Goal: Task Accomplishment & Management: Manage account settings

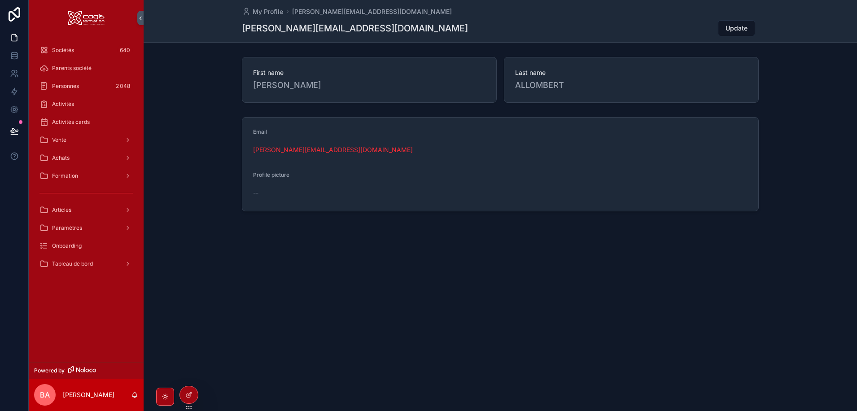
click at [65, 123] on span "Activités cards" at bounding box center [71, 121] width 38 height 7
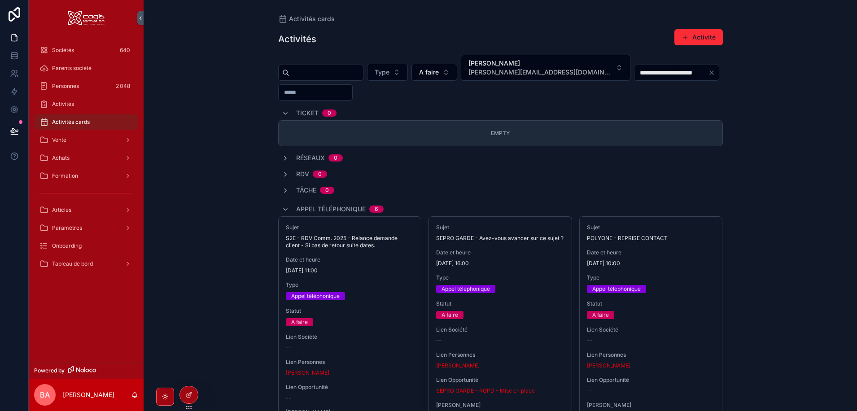
click at [63, 86] on span "Personnes" at bounding box center [65, 86] width 27 height 7
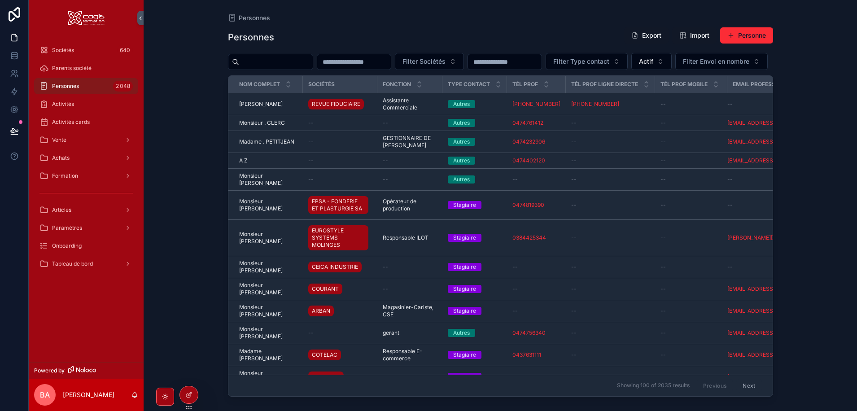
click at [60, 136] on div "Vente" at bounding box center [85, 140] width 93 height 14
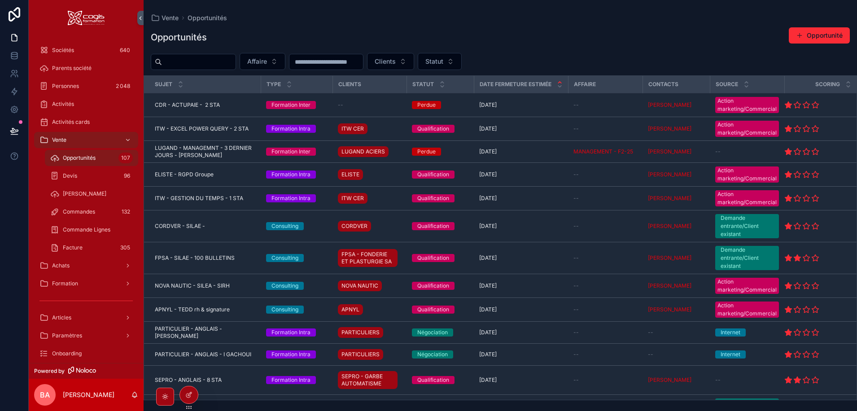
drag, startPoint x: 73, startPoint y: 159, endPoint x: 104, endPoint y: 158, distance: 31.0
click at [73, 159] on span "Opportunités" at bounding box center [79, 157] width 33 height 7
click at [182, 65] on input "scrollable content" at bounding box center [199, 62] width 74 height 13
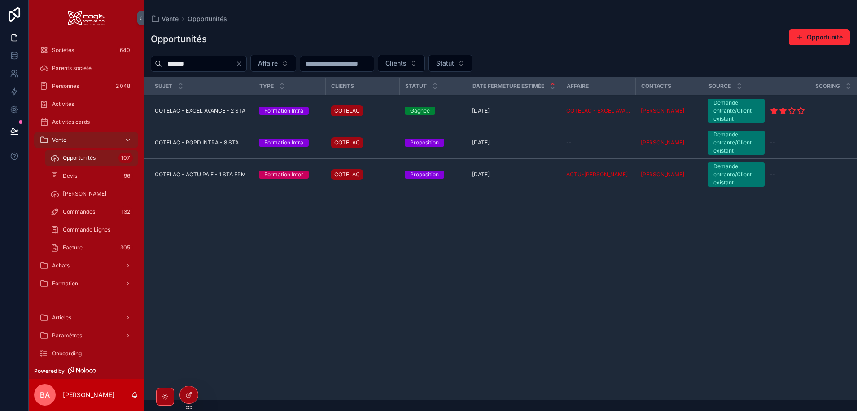
type input "*******"
click at [202, 175] on span "COTELAC - ACTU PAIE - 1 STA FPM" at bounding box center [200, 174] width 91 height 7
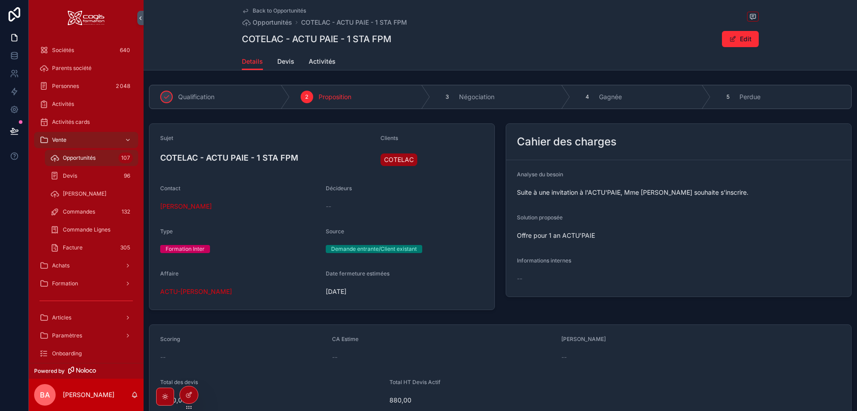
click at [280, 63] on span "Devis" at bounding box center [285, 61] width 17 height 9
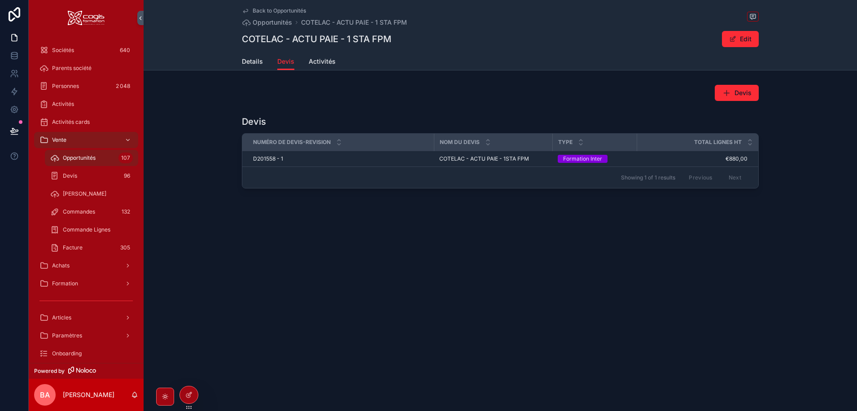
click at [268, 160] on span "D201558 - 1" at bounding box center [268, 158] width 30 height 7
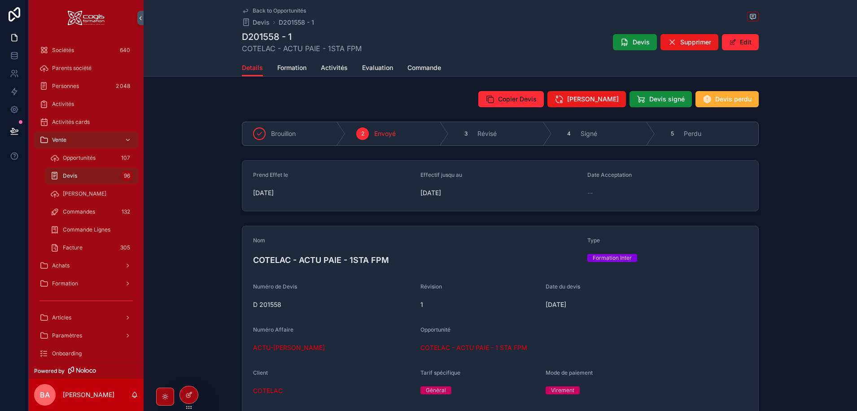
click at [299, 66] on span "Formation" at bounding box center [291, 67] width 29 height 9
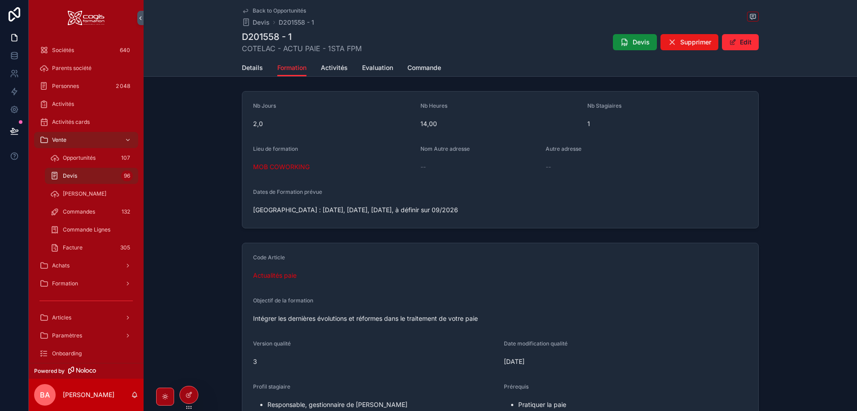
click at [254, 64] on span "Details" at bounding box center [252, 67] width 21 height 9
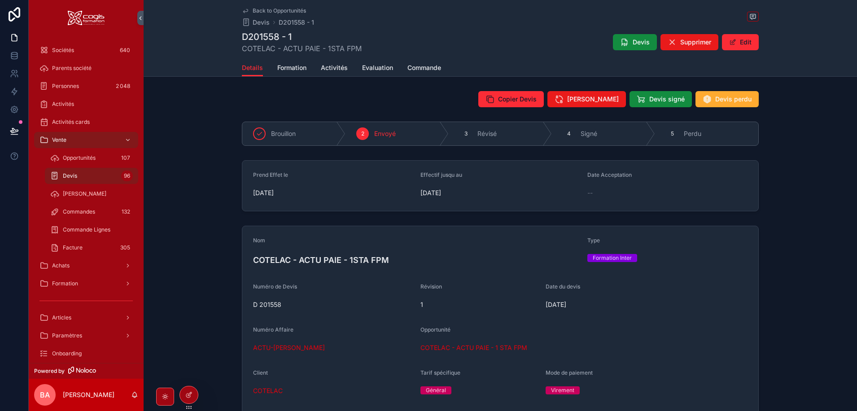
click at [459, 345] on span "COTELAC - ACTU PAIE - 1 STA FPM" at bounding box center [474, 347] width 107 height 9
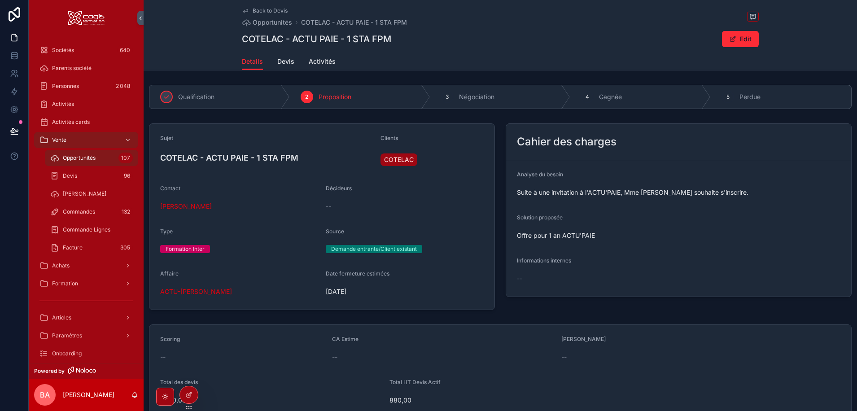
click at [395, 157] on span "COTELAC" at bounding box center [399, 159] width 30 height 9
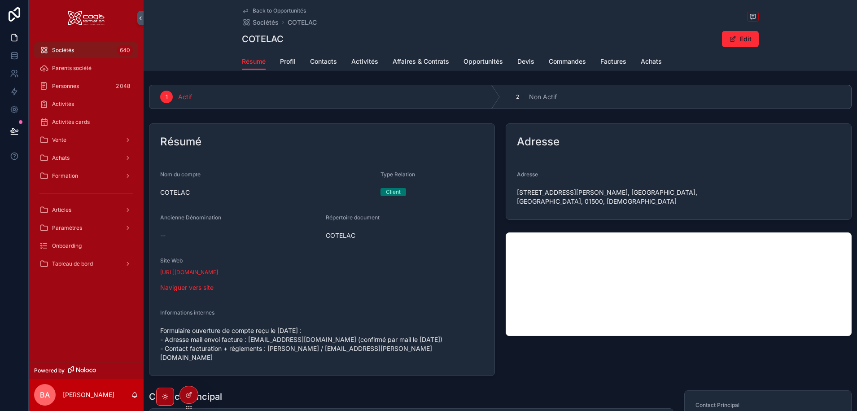
click at [568, 62] on span "Commandes" at bounding box center [567, 61] width 37 height 9
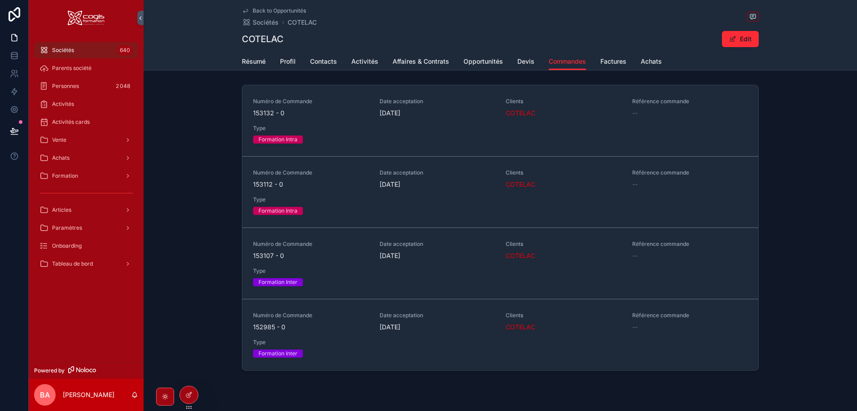
click at [609, 112] on div "COTELAC" at bounding box center [564, 113] width 116 height 9
click at [189, 393] on icon at bounding box center [188, 394] width 7 height 7
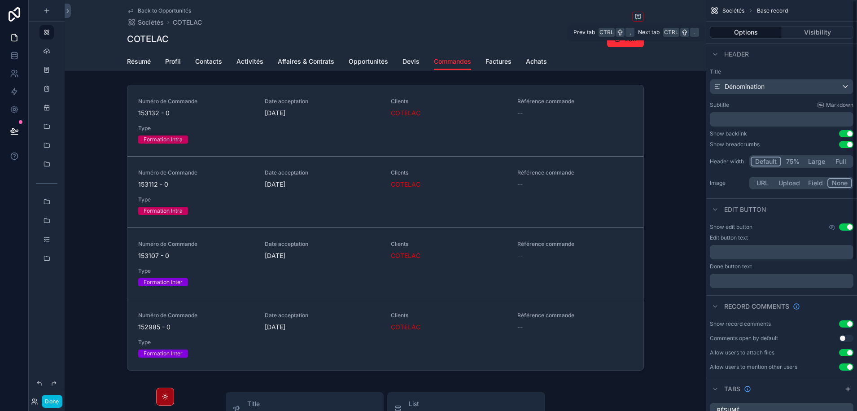
click at [806, 31] on button "Visibility" at bounding box center [818, 32] width 72 height 13
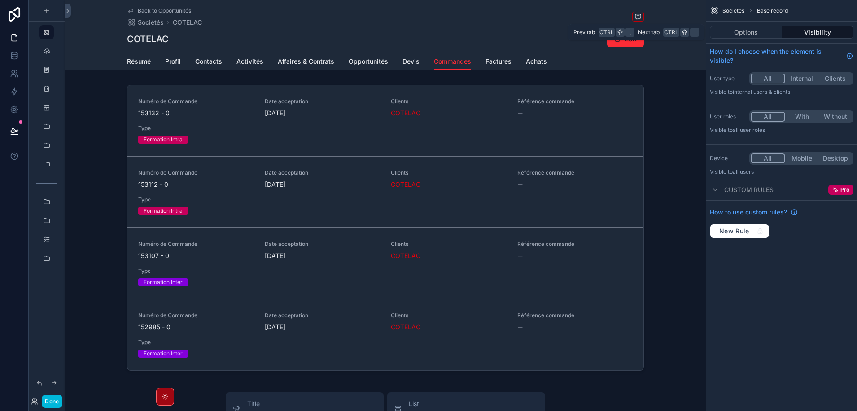
click at [762, 34] on button "Options" at bounding box center [746, 32] width 72 height 13
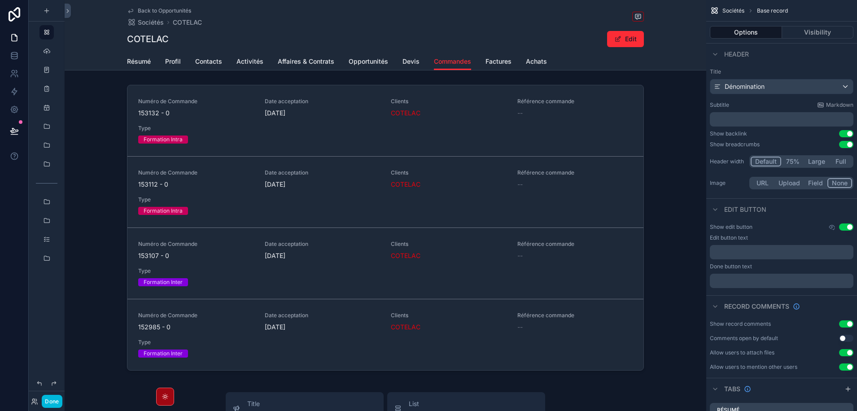
click at [616, 123] on div "scrollable content" at bounding box center [386, 229] width 642 height 297
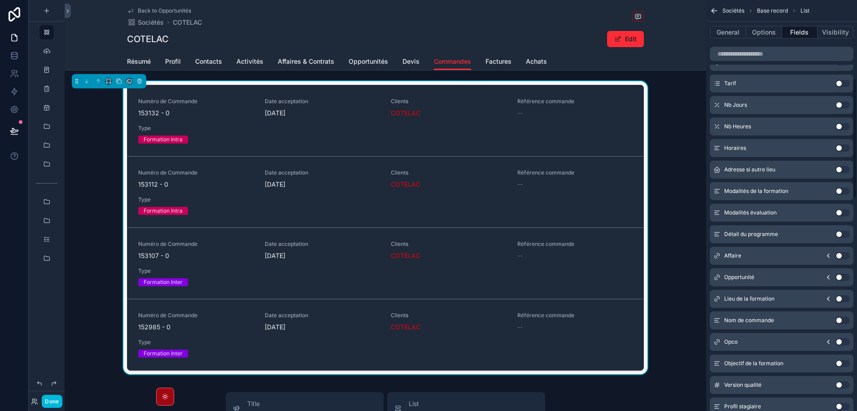
scroll to position [269, 0]
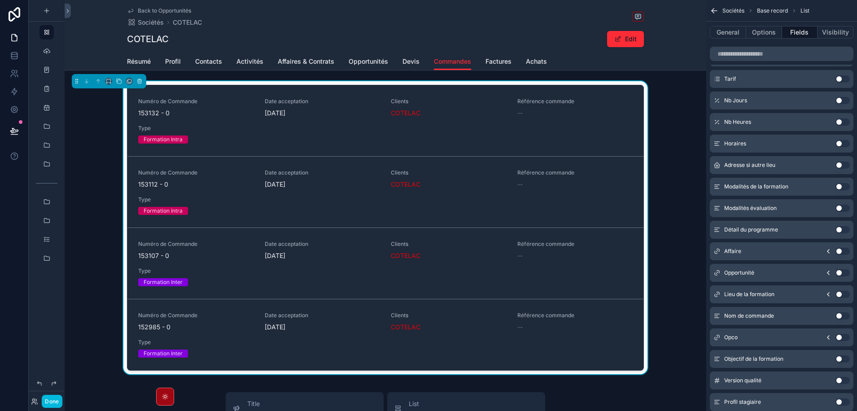
click at [842, 316] on button "Use setting" at bounding box center [843, 315] width 14 height 7
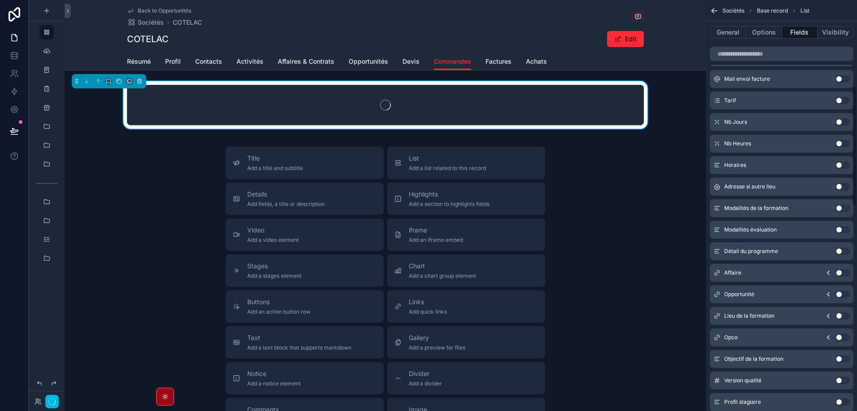
scroll to position [291, 0]
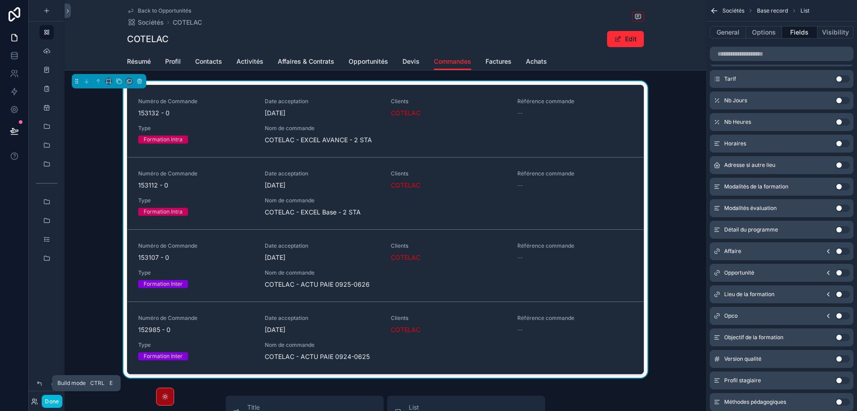
click at [53, 404] on button "Done" at bounding box center [52, 401] width 20 height 13
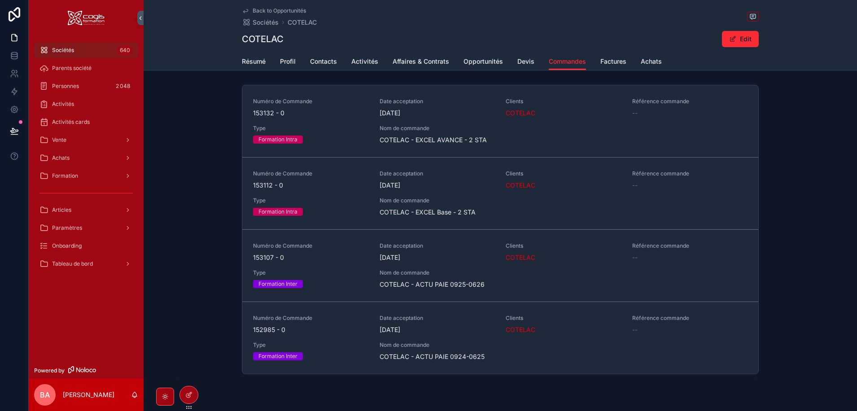
click at [325, 266] on div "Numéro de Commande 153107 - 0 Date acceptation 09/07/2025 Clients COTELAC Référ…" at bounding box center [500, 265] width 495 height 47
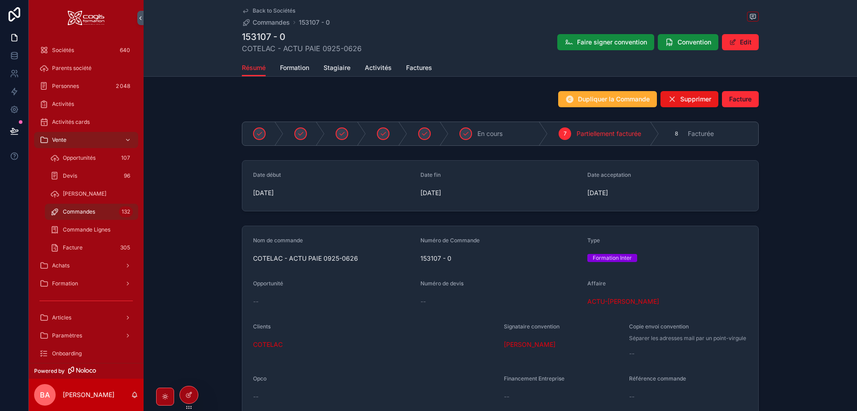
click at [288, 65] on span "Formation" at bounding box center [294, 67] width 29 height 9
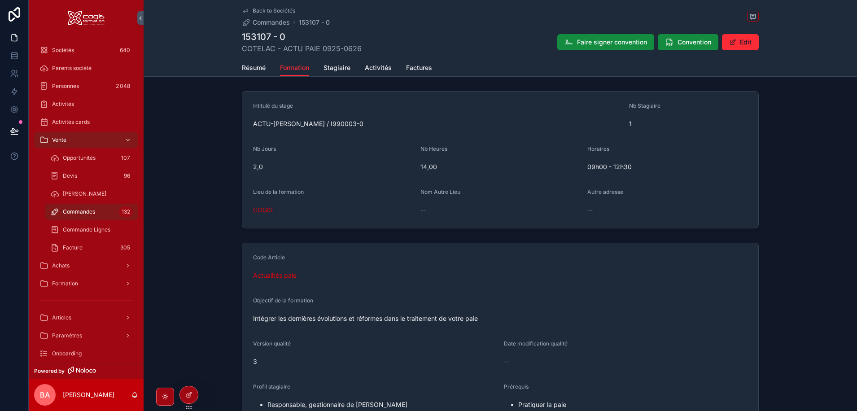
click at [72, 156] on span "Opportunités" at bounding box center [79, 157] width 33 height 7
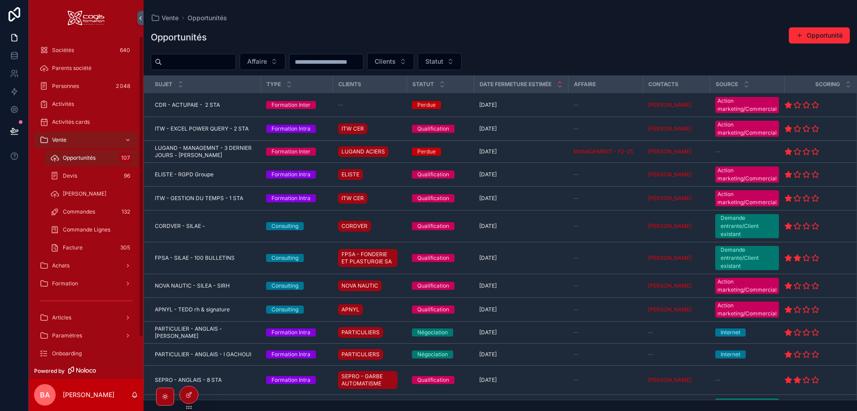
click at [78, 49] on div "Sociétés 640" at bounding box center [85, 50] width 93 height 14
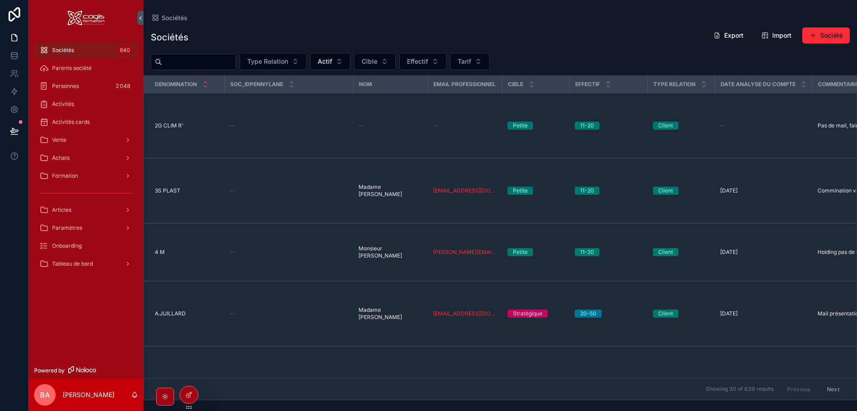
click at [228, 17] on div "Sociétés" at bounding box center [500, 17] width 699 height 7
click at [295, 18] on div "Sociétés" at bounding box center [500, 17] width 699 height 7
click at [65, 138] on span "Vente" at bounding box center [59, 139] width 14 height 7
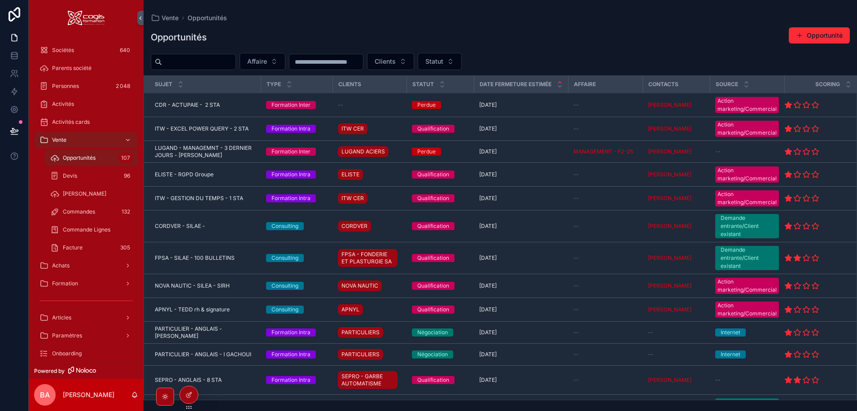
click at [66, 175] on span "Devis" at bounding box center [70, 175] width 14 height 7
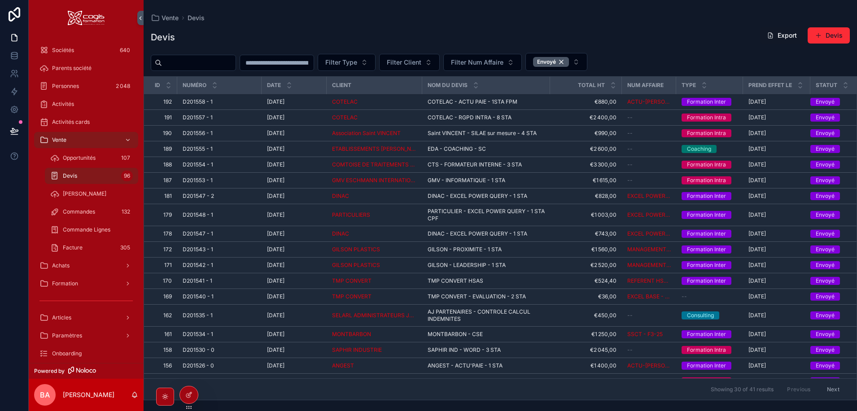
click at [70, 157] on span "Opportunités" at bounding box center [79, 157] width 33 height 7
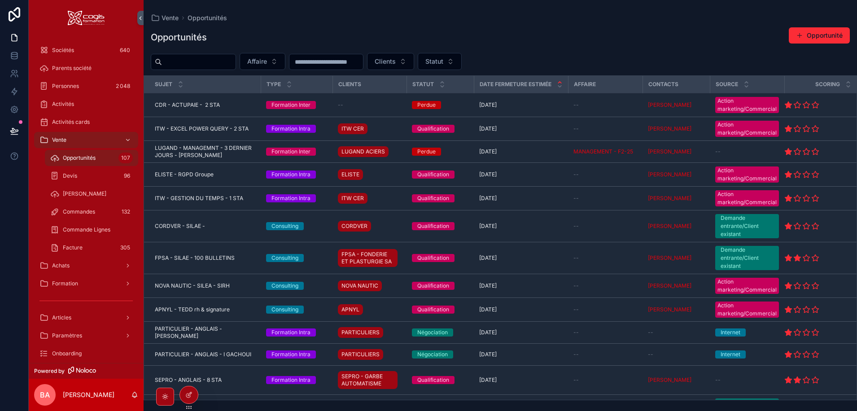
click at [57, 265] on span "Achats" at bounding box center [61, 265] width 18 height 7
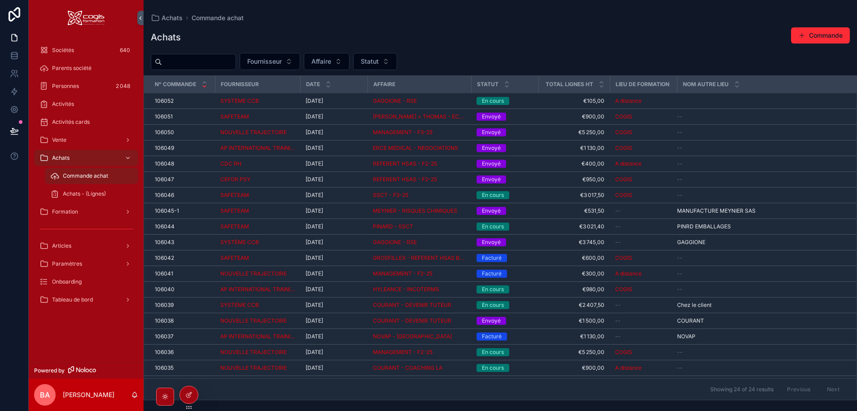
click at [74, 141] on div "Vente" at bounding box center [85, 140] width 93 height 14
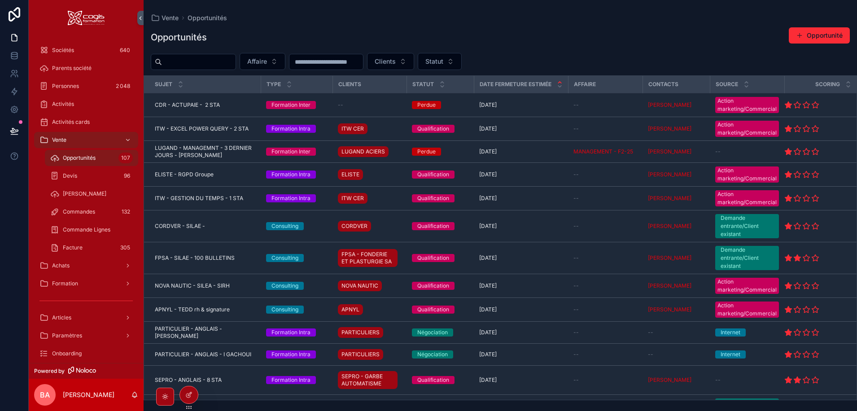
click at [69, 50] on span "Sociétés" at bounding box center [63, 50] width 22 height 7
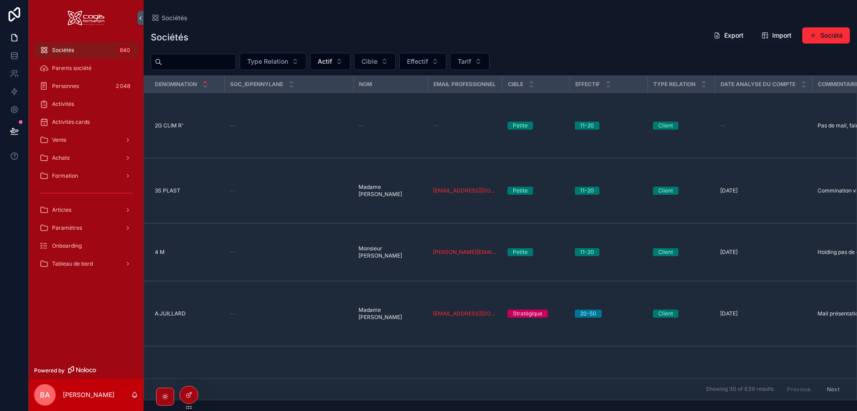
click at [73, 175] on span "Formation" at bounding box center [65, 175] width 26 height 7
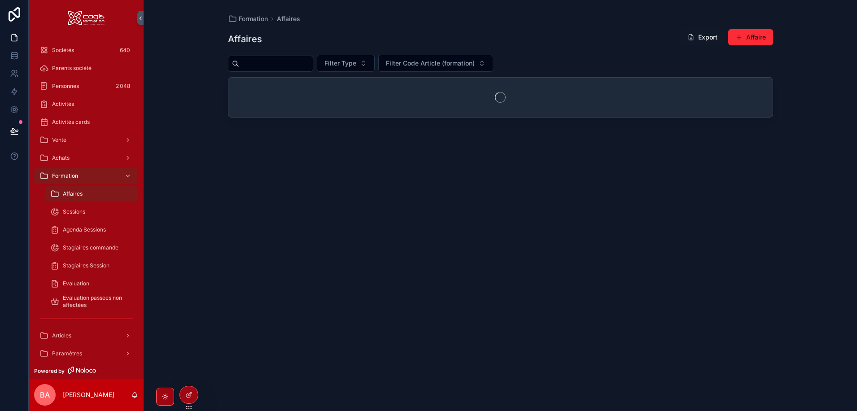
click at [73, 175] on span "Formation" at bounding box center [65, 175] width 26 height 7
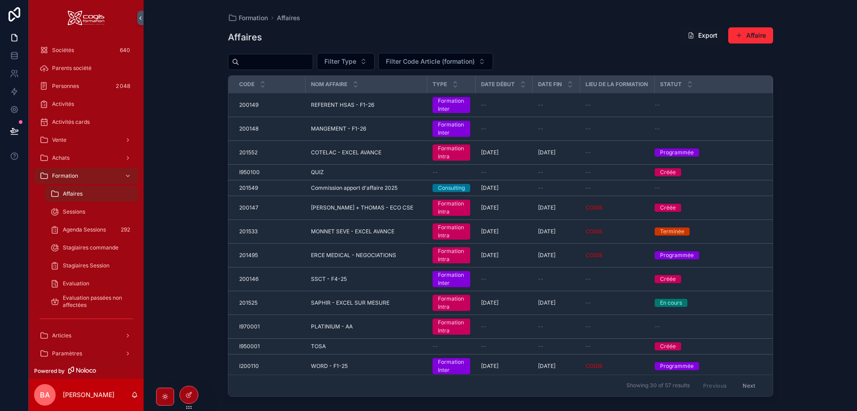
click at [131, 174] on div "scrollable content" at bounding box center [127, 176] width 12 height 14
click at [124, 174] on div "scrollable content" at bounding box center [127, 176] width 12 height 14
click at [44, 174] on icon "scrollable content" at bounding box center [43, 175] width 9 height 9
click at [197, 181] on div "Formation Affaires Affaires Export Affaire Filter Type Filter Code Article (for…" at bounding box center [501, 205] width 714 height 411
click at [57, 139] on span "Vente" at bounding box center [59, 139] width 14 height 7
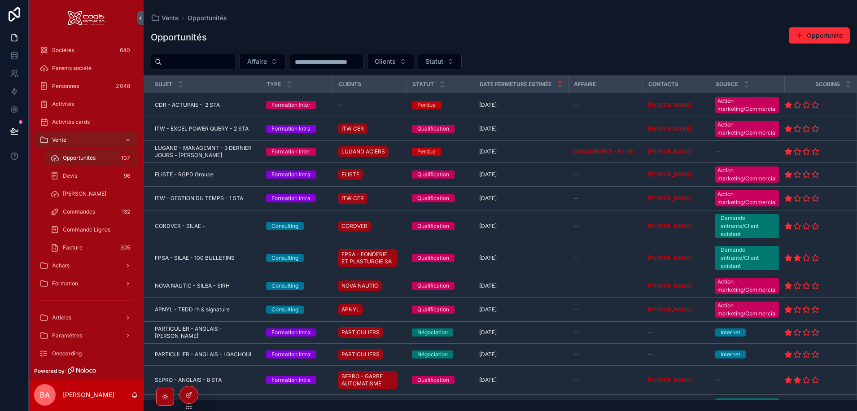
click at [63, 49] on span "Sociétés" at bounding box center [63, 50] width 22 height 7
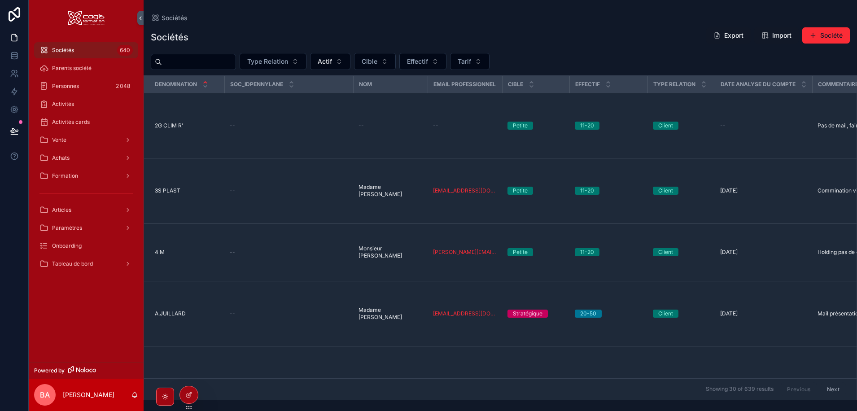
click at [64, 140] on span "Vente" at bounding box center [59, 139] width 14 height 7
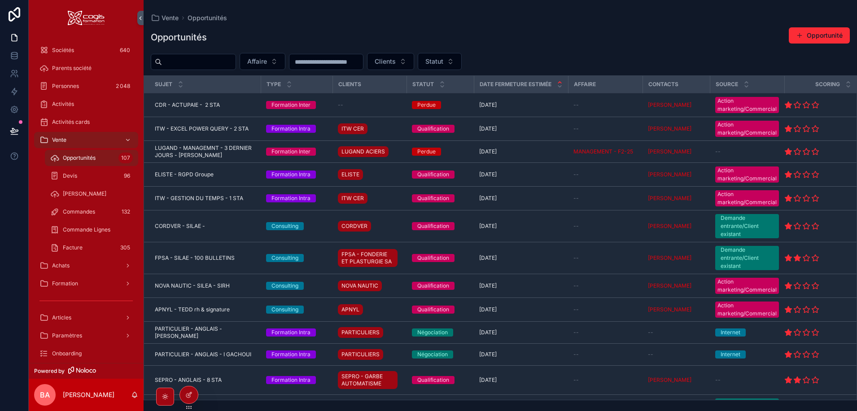
click at [84, 210] on span "Commandes" at bounding box center [79, 211] width 32 height 7
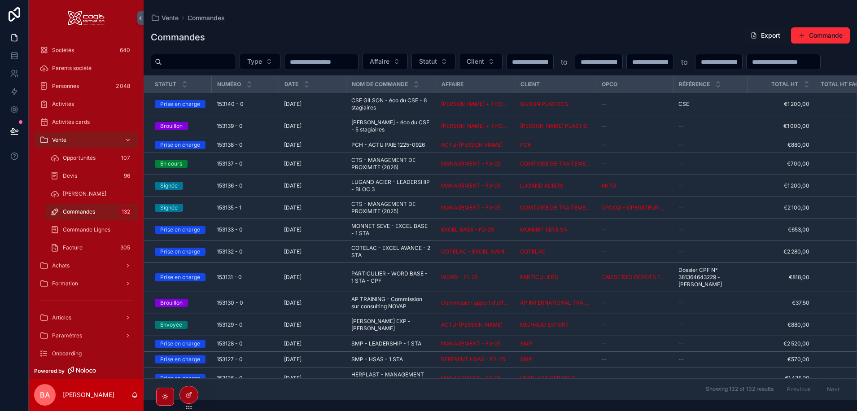
click at [765, 33] on button "Export" at bounding box center [765, 35] width 44 height 16
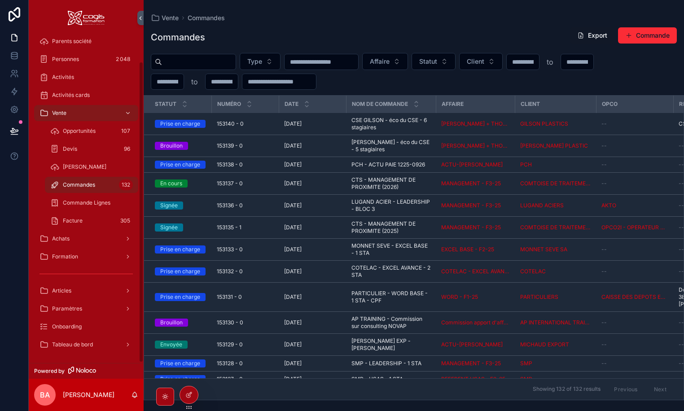
scroll to position [28, 0]
click at [80, 344] on span "Tableau de bord" at bounding box center [72, 343] width 41 height 7
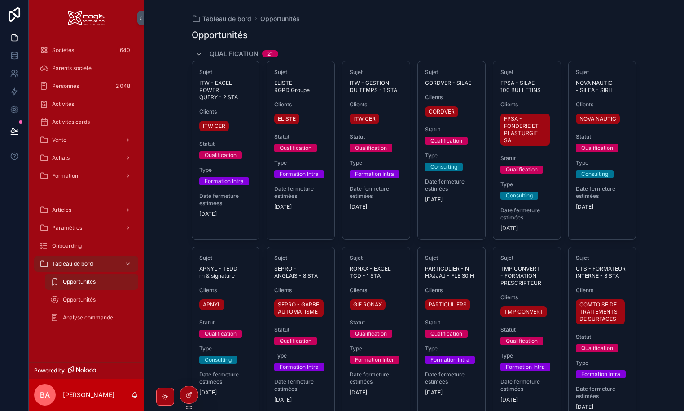
click at [92, 317] on span "Analyse commande" at bounding box center [88, 317] width 50 height 7
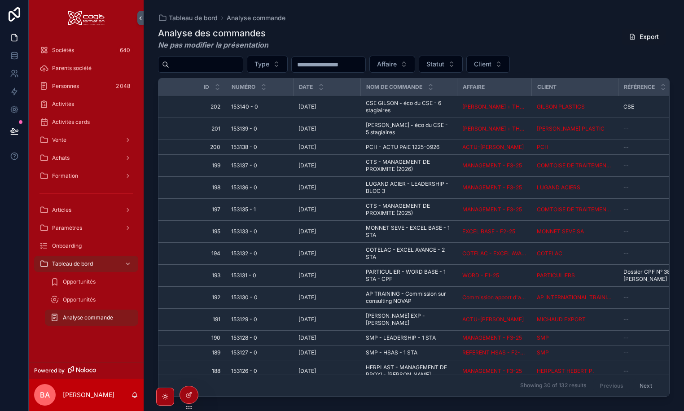
click at [649, 35] on button "Export" at bounding box center [644, 37] width 44 height 16
drag, startPoint x: 408, startPoint y: 19, endPoint x: 397, endPoint y: 19, distance: 11.2
click at [405, 19] on div "Tableau de bord Analyse commande" at bounding box center [414, 17] width 512 height 7
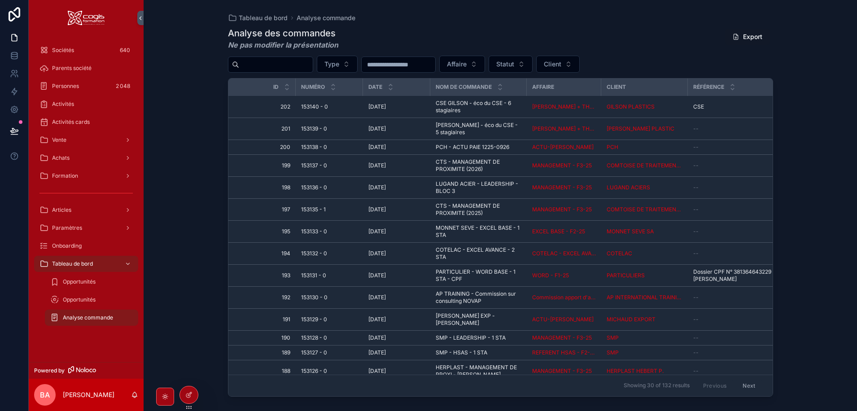
click at [510, 25] on div "Analyse des commandes Ne pas modifier la présentation Export Type Affaire Statu…" at bounding box center [500, 211] width 545 height 379
click at [54, 141] on span "Vente" at bounding box center [59, 139] width 14 height 7
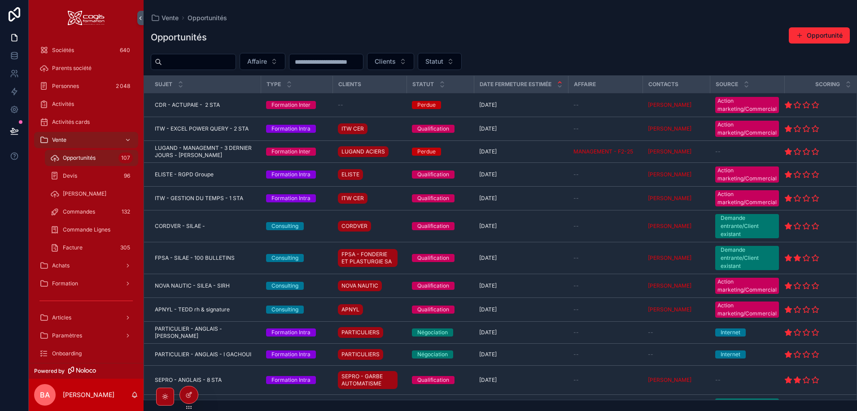
click at [72, 157] on span "Opportunités" at bounding box center [79, 157] width 33 height 7
click at [193, 134] on td "ITW - EXCEL POWER QUERY - 2 STA ITW - EXCEL POWER QUERY - 2 STA" at bounding box center [202, 129] width 117 height 24
click at [213, 156] on span "LUGAND - MANAGEMNT - 3 DERNIER JOURS - C FAGHEL" at bounding box center [205, 152] width 101 height 14
click at [462, 59] on button "Statut" at bounding box center [440, 61] width 44 height 17
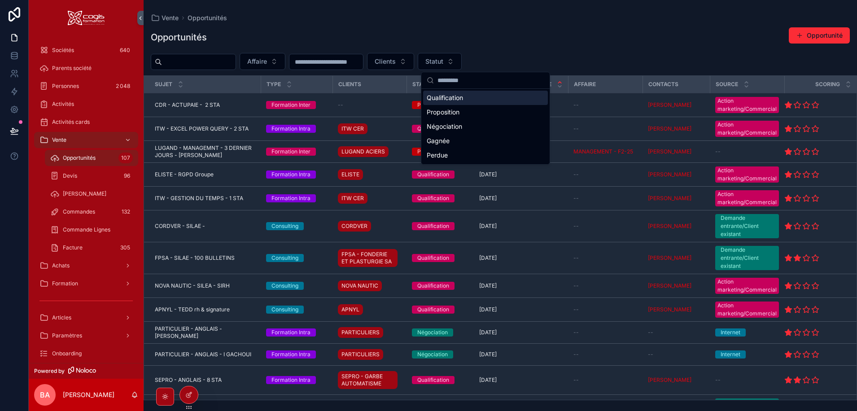
click at [446, 98] on div "Qualification" at bounding box center [485, 98] width 125 height 14
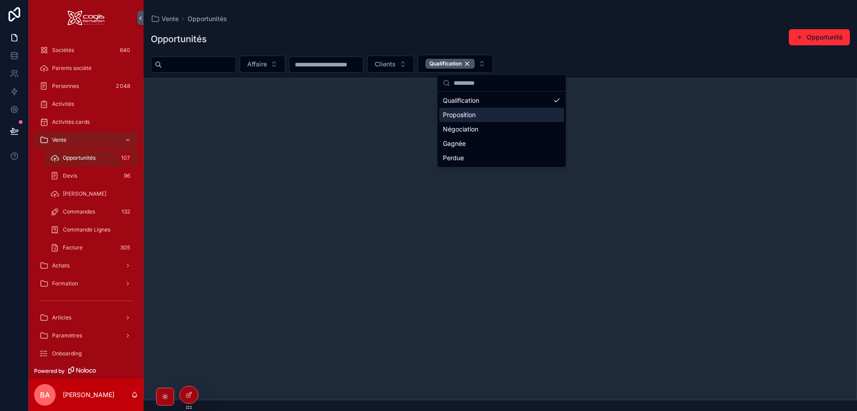
click at [465, 115] on div "Proposition" at bounding box center [501, 115] width 125 height 14
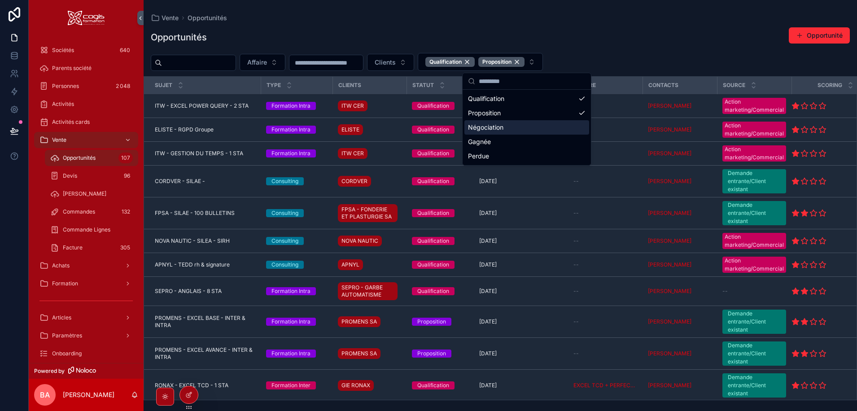
click at [497, 128] on div "Négociation" at bounding box center [527, 127] width 125 height 14
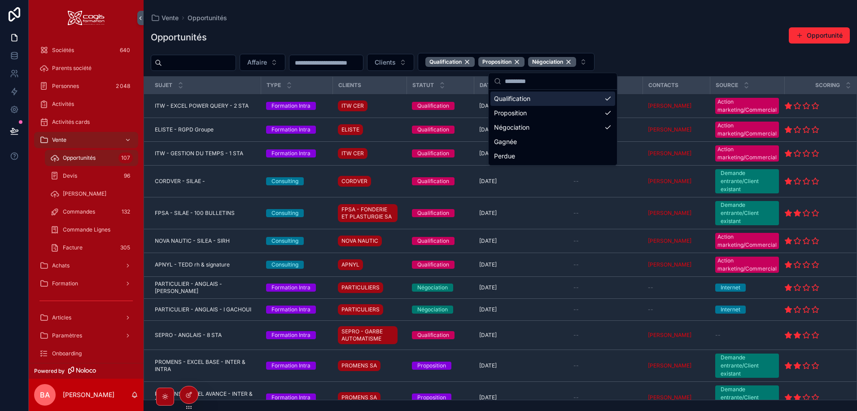
click at [578, 24] on div "Opportunités Opportunité Affaire Clients Qualification Proposition Négociation …" at bounding box center [501, 211] width 714 height 379
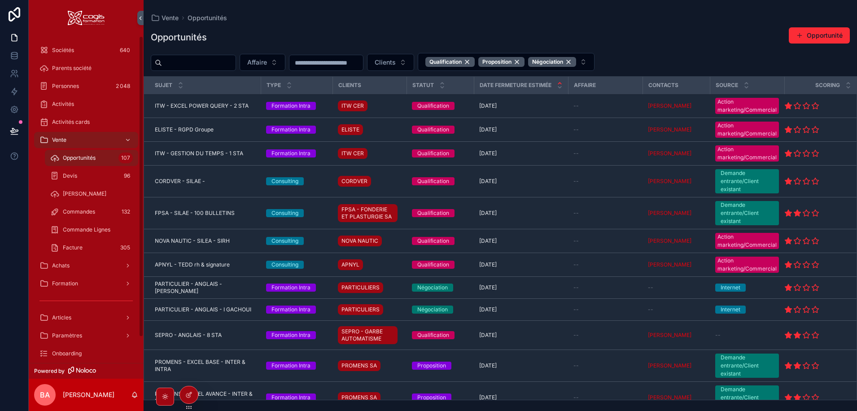
click at [347, 31] on div "Opportunités Opportunité" at bounding box center [500, 37] width 699 height 21
click at [86, 83] on div "Personnes 2 048" at bounding box center [85, 86] width 93 height 14
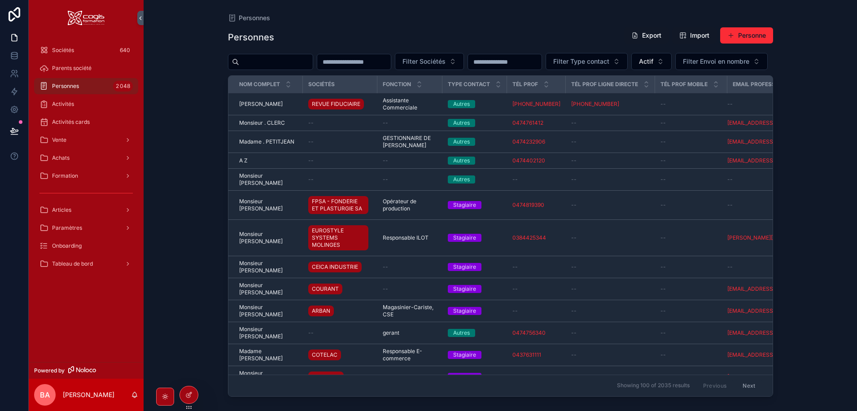
click at [66, 259] on div "Tableau de bord" at bounding box center [85, 264] width 93 height 14
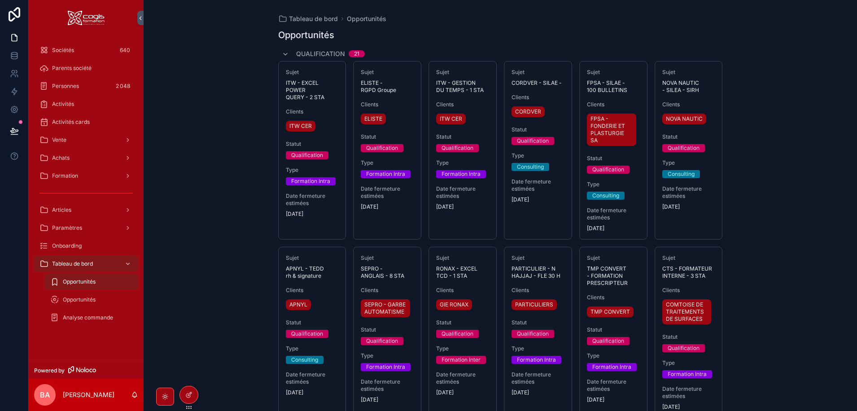
click at [82, 82] on div "Personnes 2 048" at bounding box center [85, 86] width 93 height 14
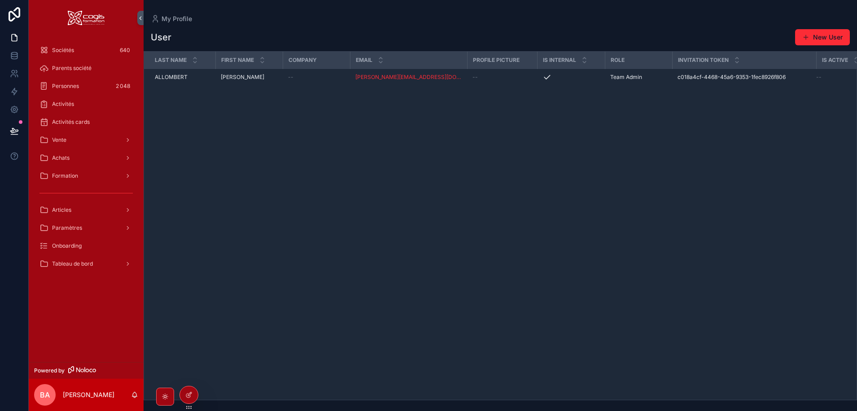
click at [186, 394] on icon at bounding box center [188, 394] width 7 height 7
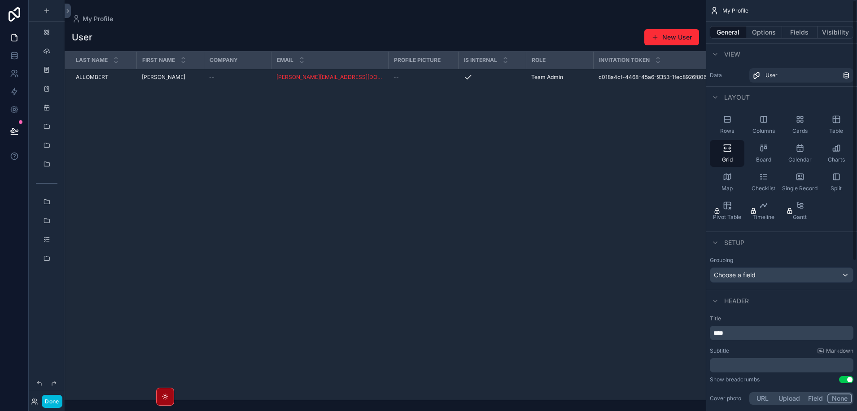
click at [730, 120] on icon "scrollable content" at bounding box center [727, 119] width 6 height 6
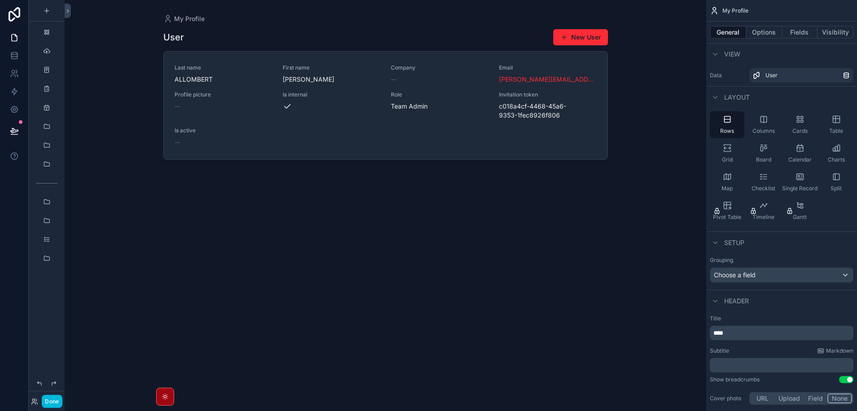
click at [800, 121] on icon "scrollable content" at bounding box center [800, 119] width 9 height 9
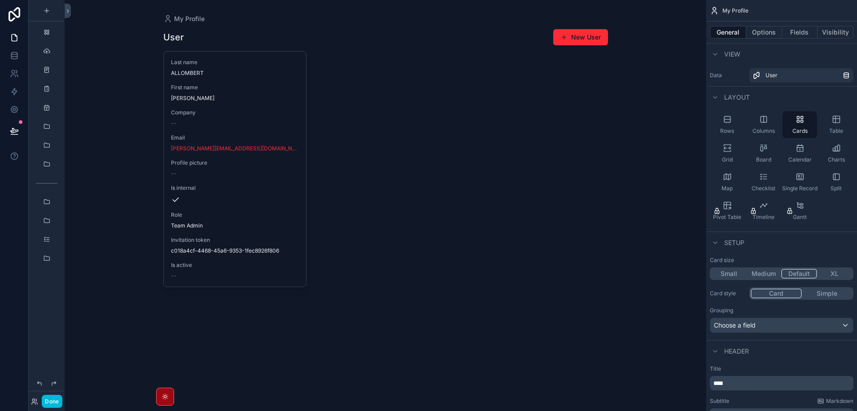
click at [833, 123] on icon "scrollable content" at bounding box center [836, 119] width 7 height 7
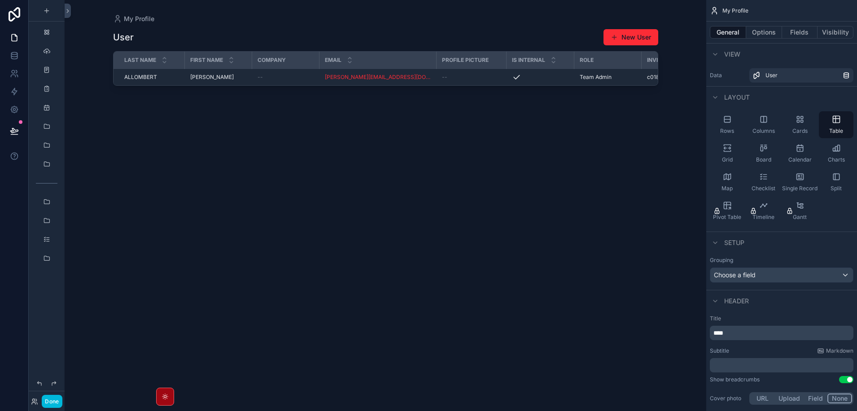
click at [724, 148] on icon "scrollable content" at bounding box center [725, 148] width 3 height 2
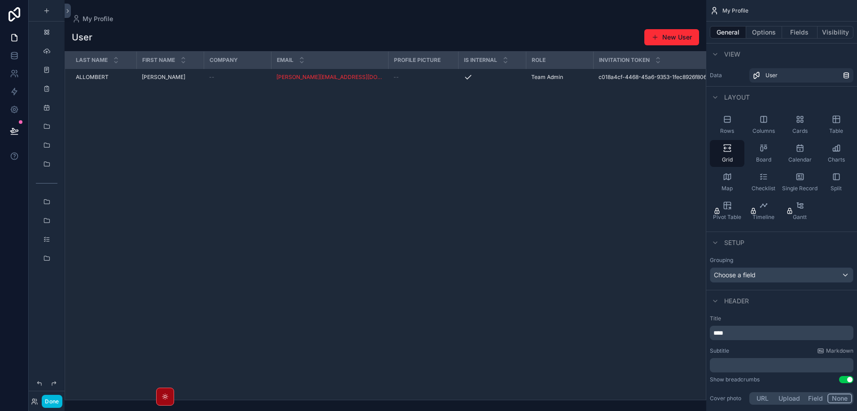
click at [765, 151] on icon "scrollable content" at bounding box center [763, 148] width 9 height 9
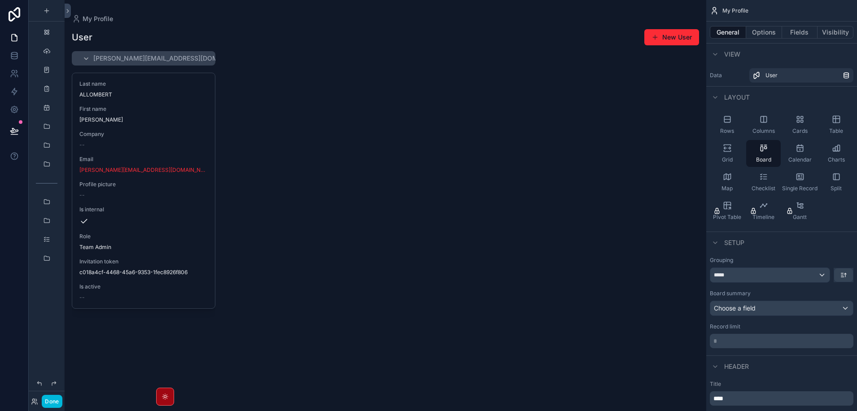
click at [798, 151] on icon "scrollable content" at bounding box center [800, 148] width 9 height 9
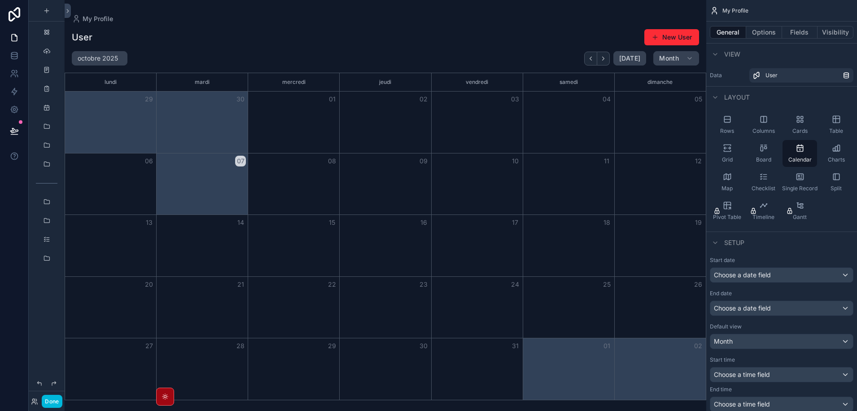
click at [840, 150] on icon "scrollable content" at bounding box center [838, 148] width 2 height 6
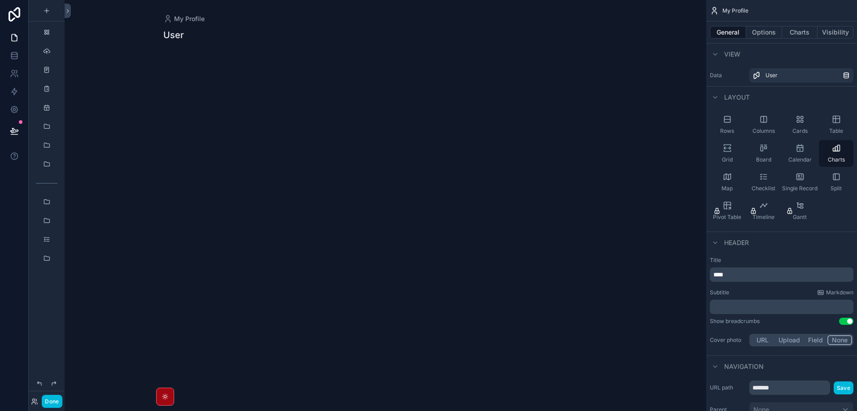
click at [840, 182] on div "Split" at bounding box center [836, 182] width 35 height 27
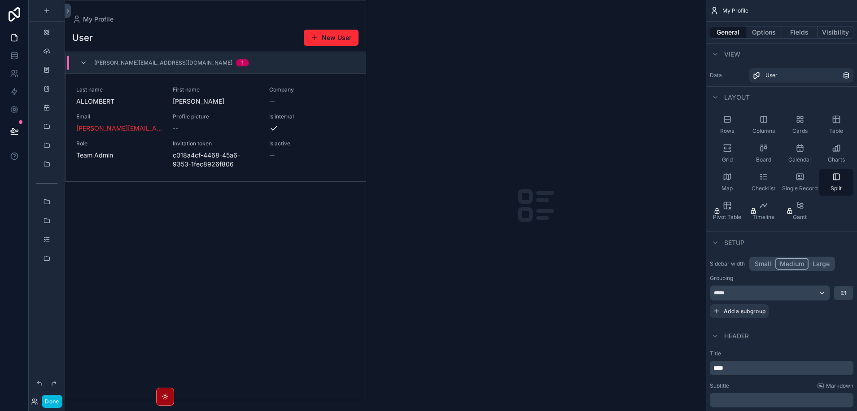
click at [801, 177] on icon "scrollable content" at bounding box center [800, 176] width 9 height 9
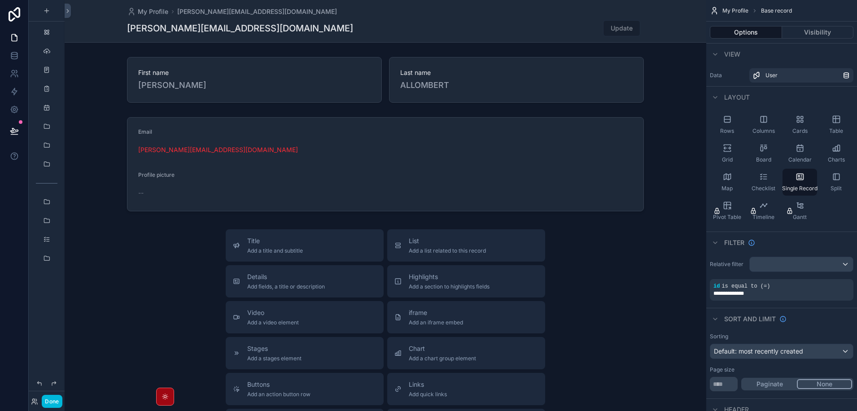
click at [765, 176] on icon "scrollable content" at bounding box center [763, 176] width 9 height 9
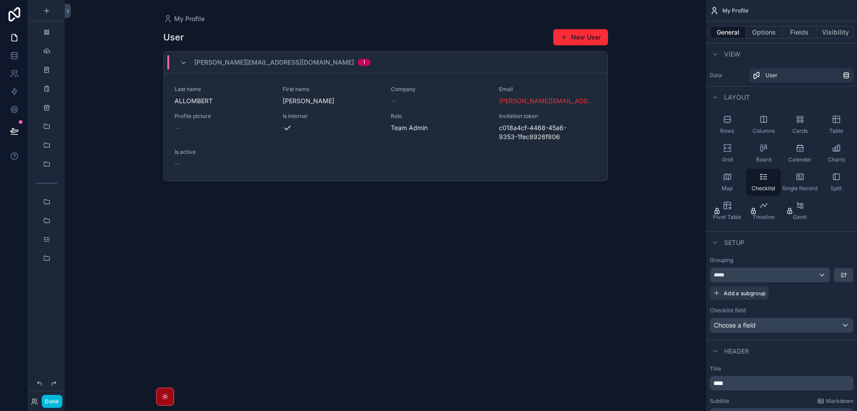
click at [803, 177] on icon "scrollable content" at bounding box center [800, 177] width 7 height 6
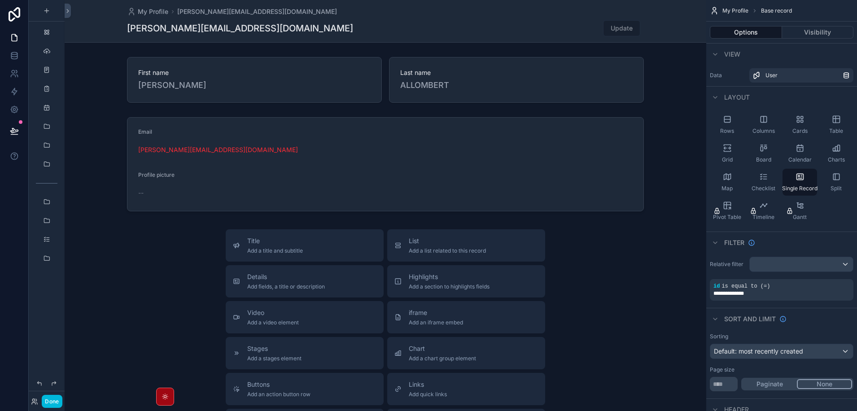
drag, startPoint x: 49, startPoint y: 398, endPoint x: 59, endPoint y: 394, distance: 10.3
click at [49, 399] on button "Done" at bounding box center [52, 401] width 20 height 13
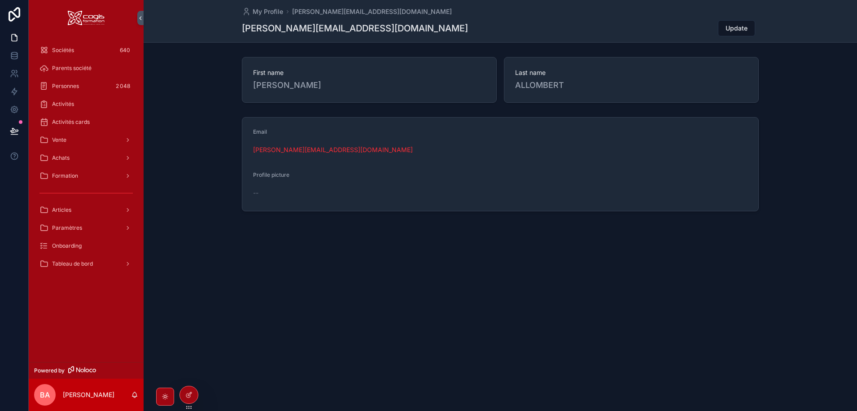
click at [71, 264] on span "Tableau de bord" at bounding box center [72, 263] width 41 height 7
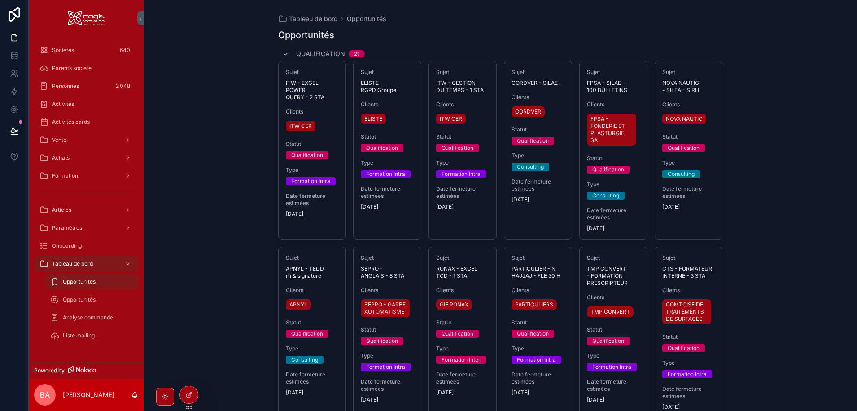
click at [82, 338] on span "Liste mailing" at bounding box center [79, 335] width 32 height 7
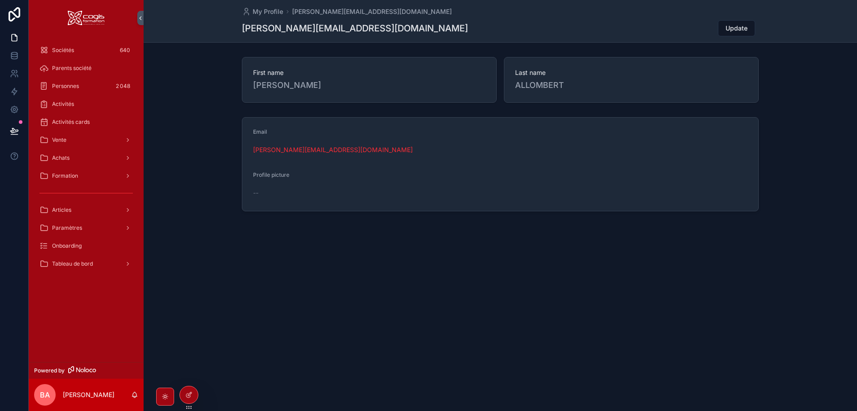
click at [75, 262] on span "Tableau de bord" at bounding box center [72, 263] width 41 height 7
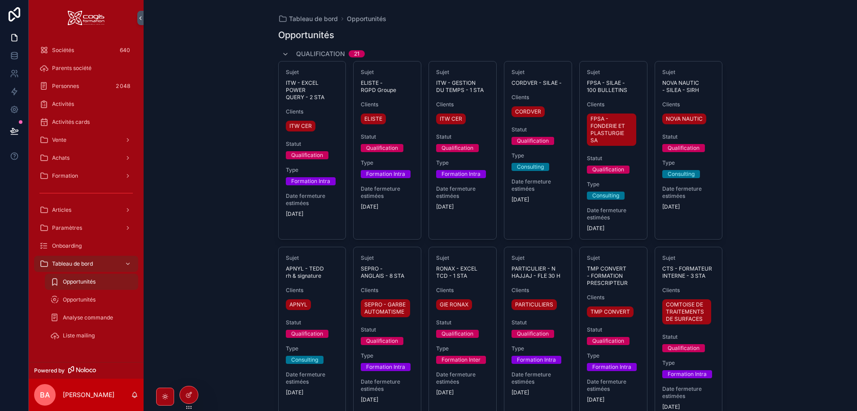
click at [79, 334] on span "Liste mailing" at bounding box center [79, 335] width 32 height 7
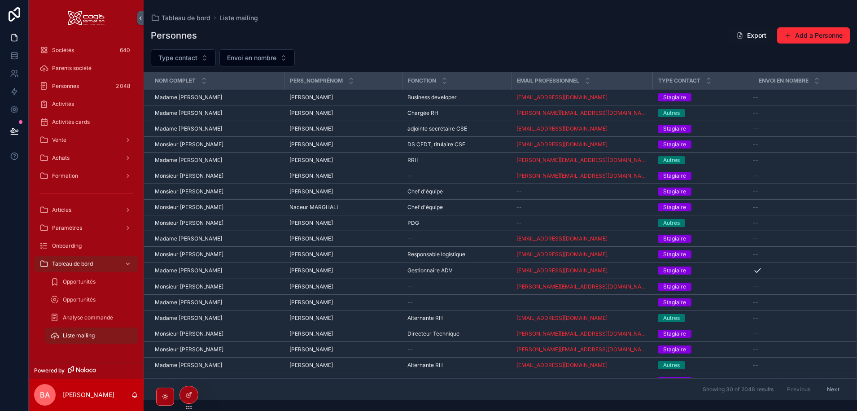
click at [751, 34] on button "Export" at bounding box center [751, 35] width 44 height 16
click at [66, 85] on span "Personnes" at bounding box center [65, 86] width 27 height 7
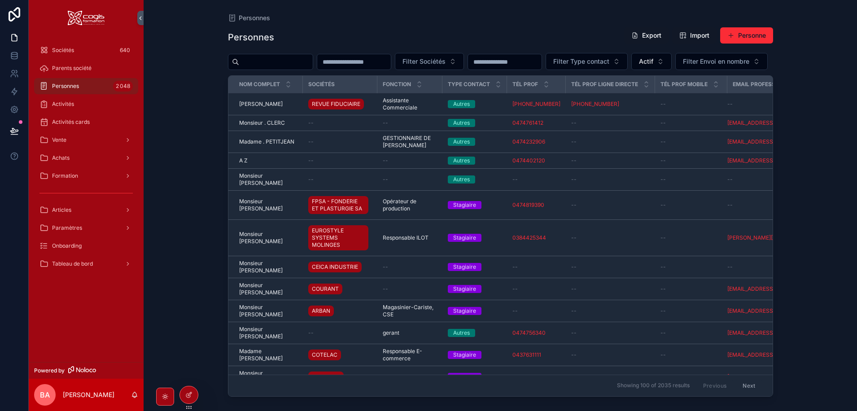
click at [266, 62] on input "scrollable content" at bounding box center [276, 62] width 74 height 13
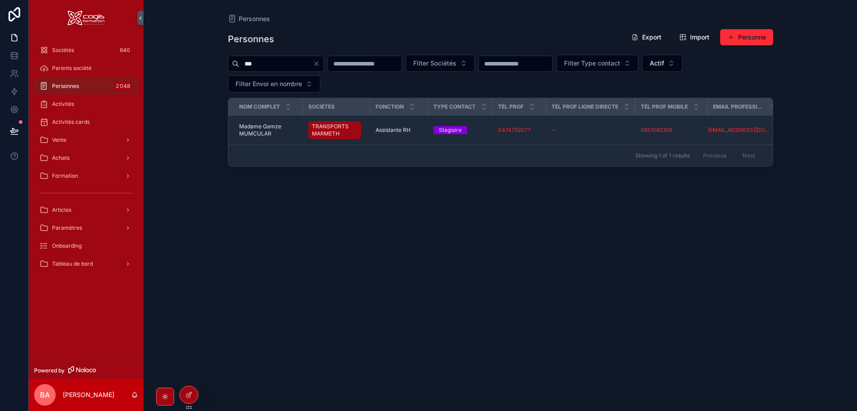
type input "***"
click at [254, 130] on span "Madame Gamze MUMCULAR" at bounding box center [268, 130] width 58 height 14
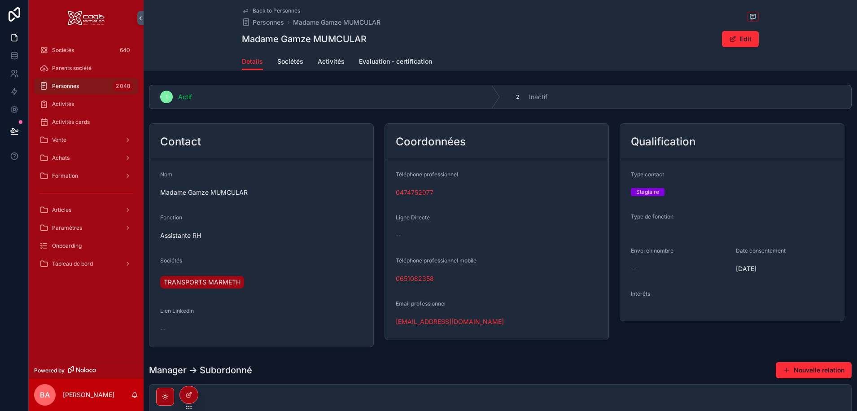
click at [740, 40] on button "Edit" at bounding box center [740, 39] width 37 height 16
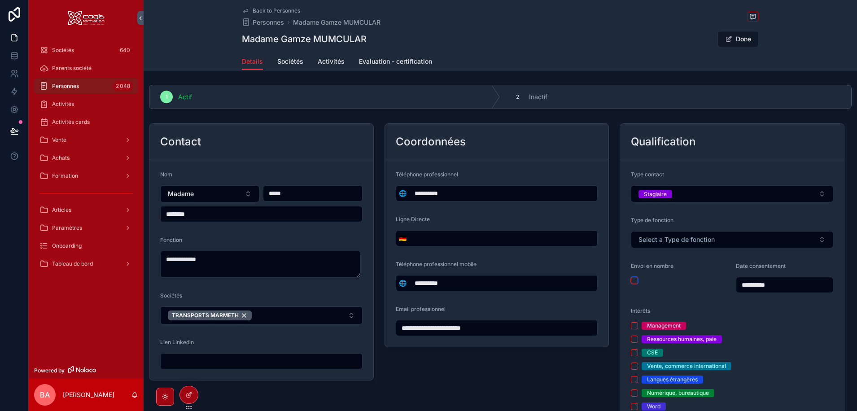
click at [633, 281] on button "scrollable content" at bounding box center [634, 280] width 7 height 7
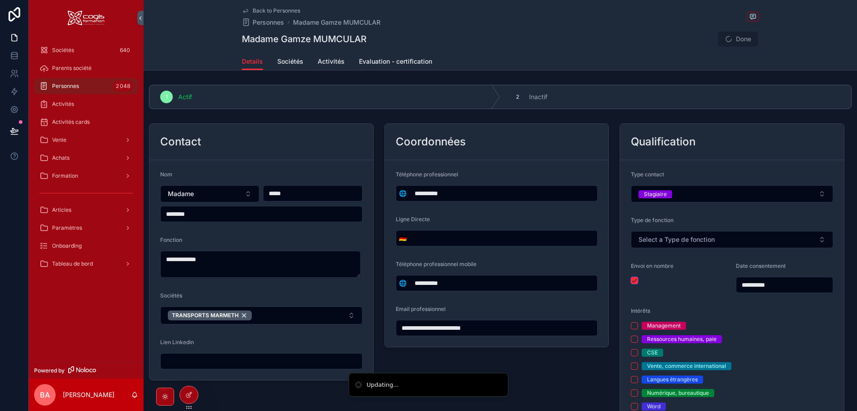
type input "**********"
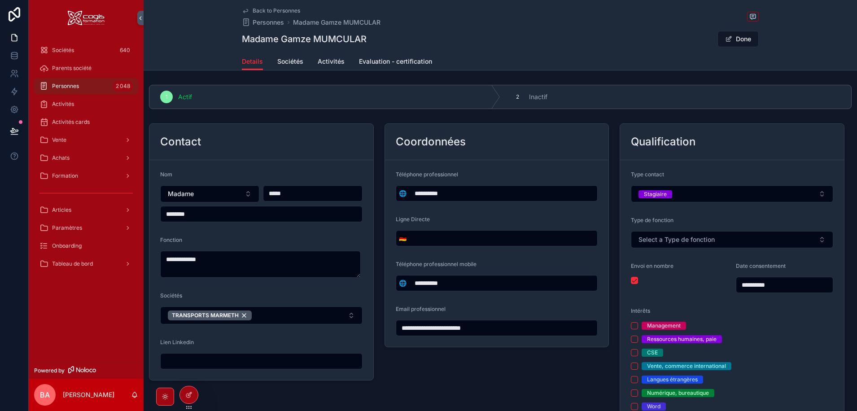
click at [741, 37] on button "Done" at bounding box center [738, 39] width 41 height 16
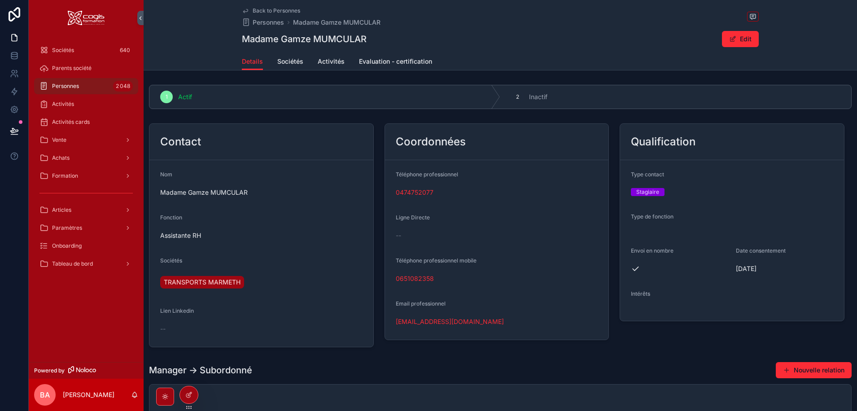
drag, startPoint x: 69, startPoint y: 85, endPoint x: 126, endPoint y: 95, distance: 57.8
click at [69, 85] on span "Personnes" at bounding box center [65, 86] width 27 height 7
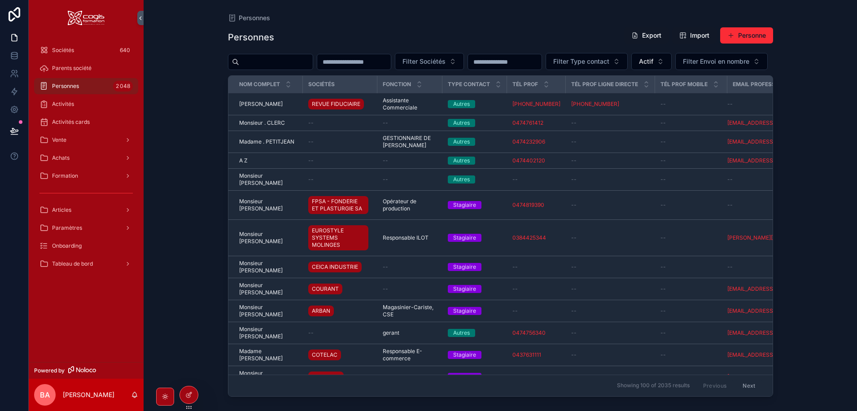
click at [279, 62] on input "scrollable content" at bounding box center [276, 62] width 74 height 13
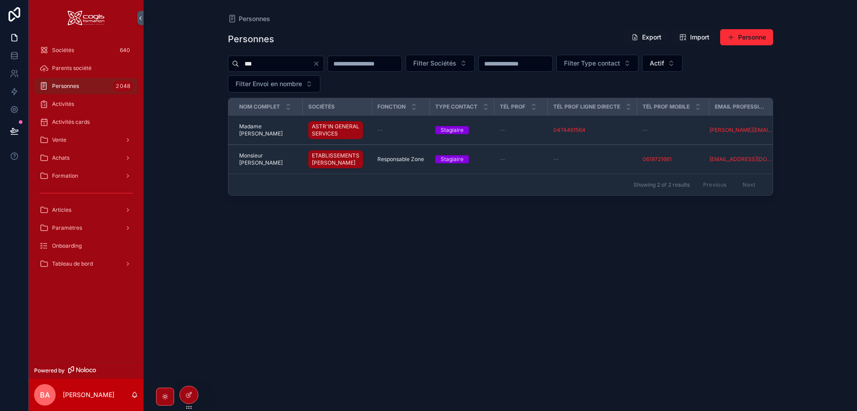
drag, startPoint x: 270, startPoint y: 62, endPoint x: 215, endPoint y: 61, distance: 55.2
click at [215, 61] on div "Personnes Personnes Export Import Personne *** Filter Sociétés Filter Type cont…" at bounding box center [501, 200] width 574 height 400
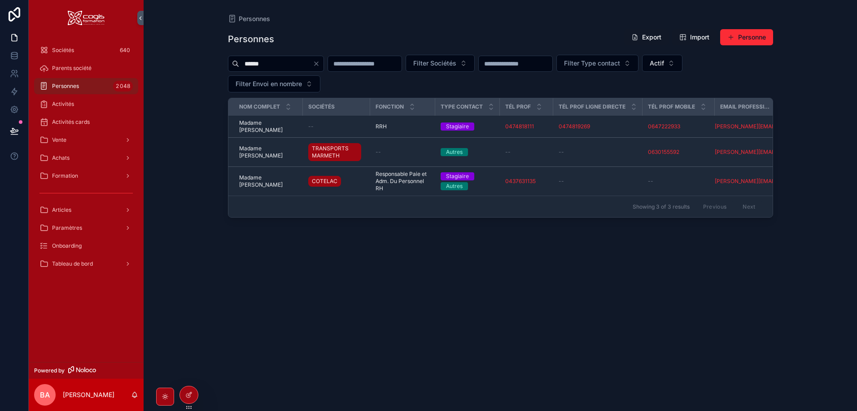
type input "******"
click at [320, 61] on icon "Clear" at bounding box center [316, 63] width 7 height 7
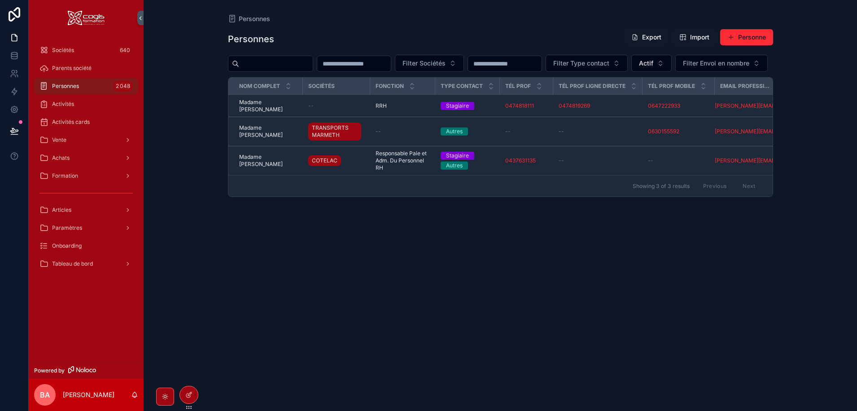
click at [385, 62] on input "scrollable content" at bounding box center [354, 63] width 74 height 13
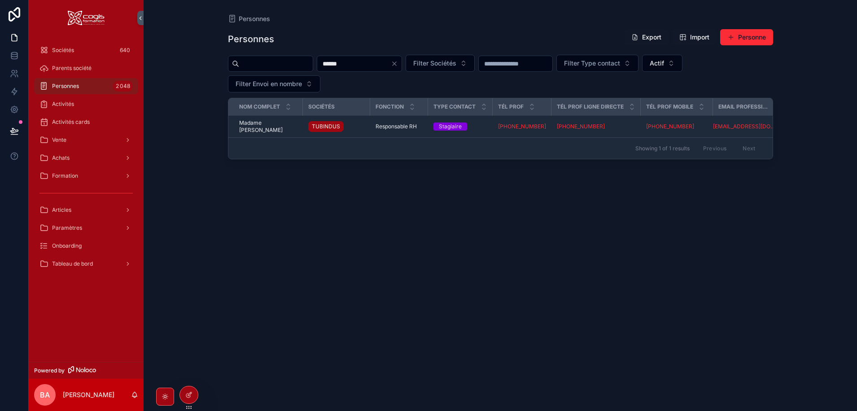
type input "******"
click at [250, 127] on span "Madame Karine COQUET" at bounding box center [268, 126] width 58 height 14
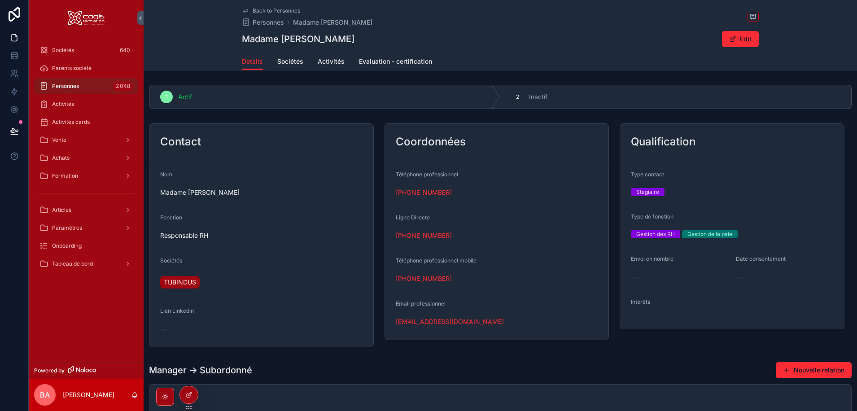
click at [732, 43] on button "Edit" at bounding box center [740, 39] width 37 height 16
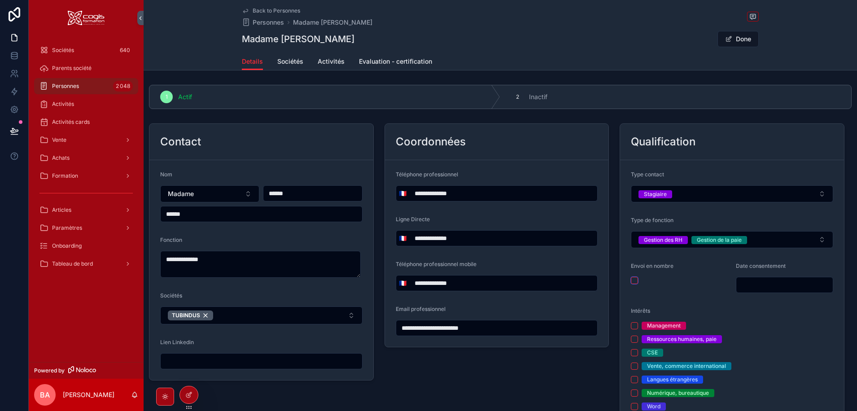
drag, startPoint x: 630, startPoint y: 279, endPoint x: 637, endPoint y: 282, distance: 7.4
click at [631, 279] on button "scrollable content" at bounding box center [634, 280] width 7 height 7
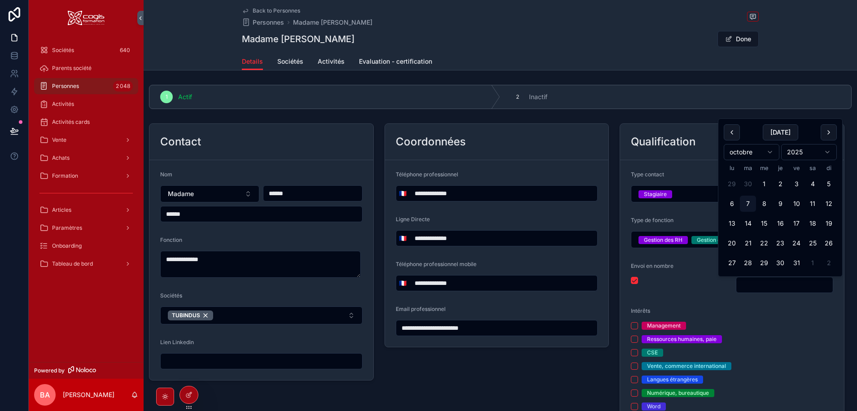
click at [772, 283] on input "scrollable content" at bounding box center [784, 285] width 96 height 13
click at [641, 45] on div "Madame Karine COQUET Done" at bounding box center [500, 39] width 517 height 17
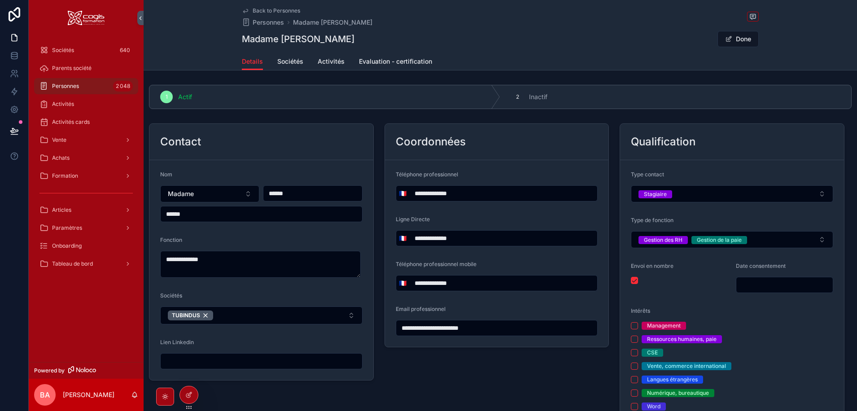
drag, startPoint x: 743, startPoint y: 37, endPoint x: 738, endPoint y: 36, distance: 5.0
click at [743, 36] on button "Done" at bounding box center [738, 39] width 41 height 16
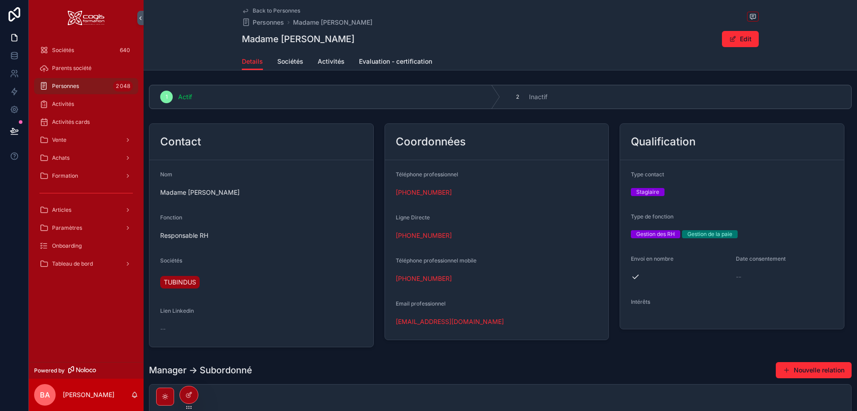
click at [257, 10] on span "Back to Personnes" at bounding box center [277, 10] width 48 height 7
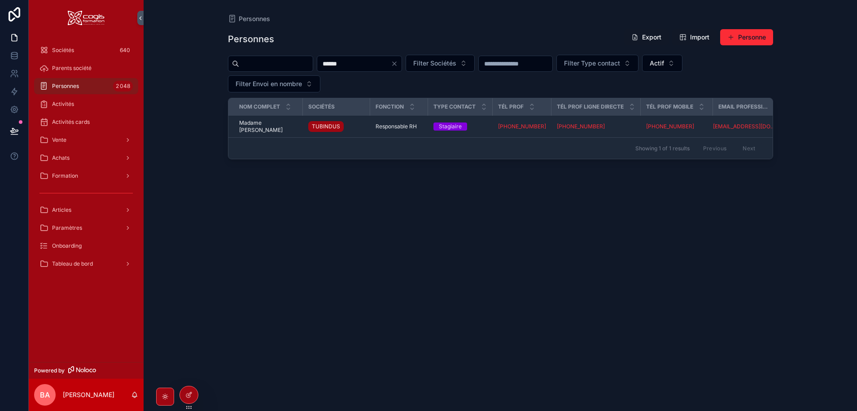
drag, startPoint x: 374, startPoint y: 64, endPoint x: 303, endPoint y: 64, distance: 70.9
click at [303, 64] on div "****** Filter Sociétés Filter Type contact Actif Filter Envoi en nombre" at bounding box center [500, 74] width 545 height 38
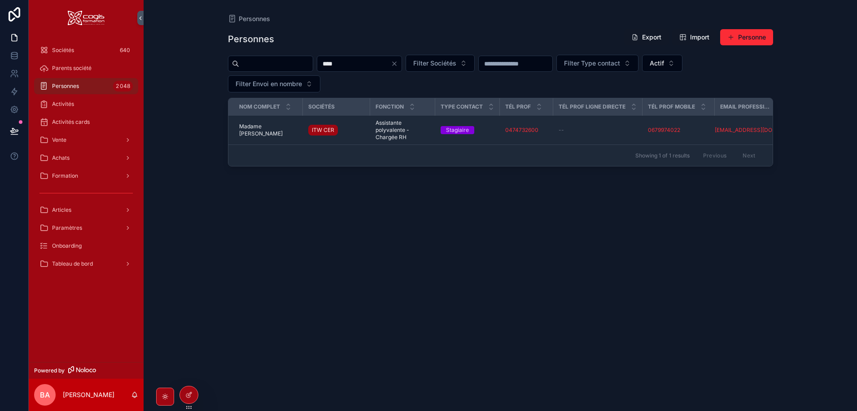
type input "****"
click at [249, 128] on span "Madame Christelle VIOLY" at bounding box center [268, 130] width 58 height 14
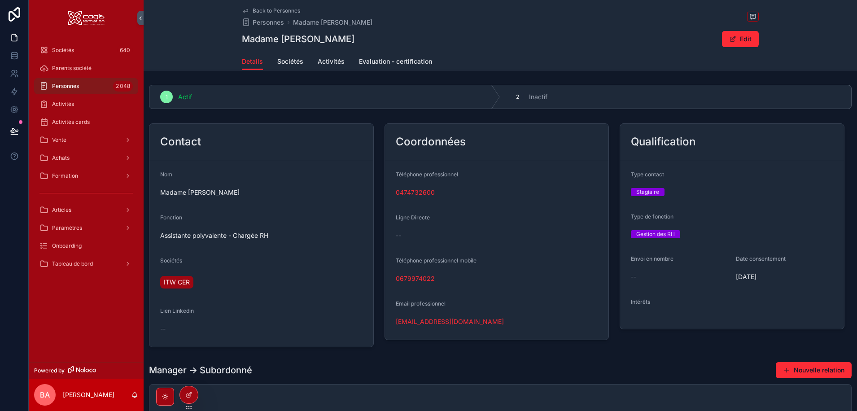
click at [740, 37] on button "Edit" at bounding box center [740, 39] width 37 height 16
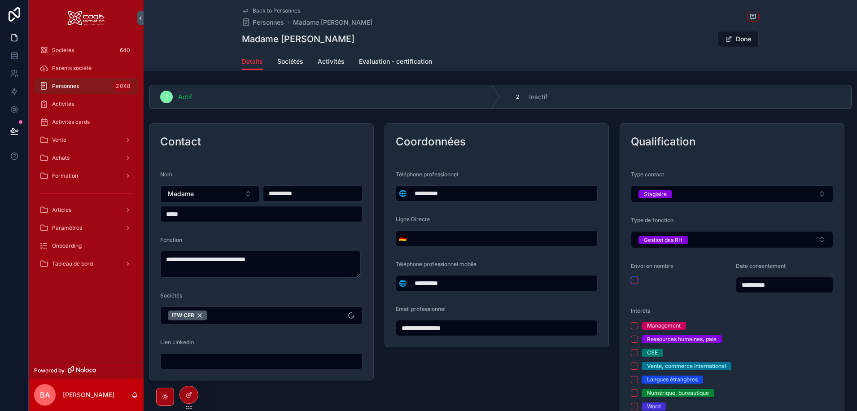
click at [634, 280] on button "scrollable content" at bounding box center [634, 280] width 7 height 7
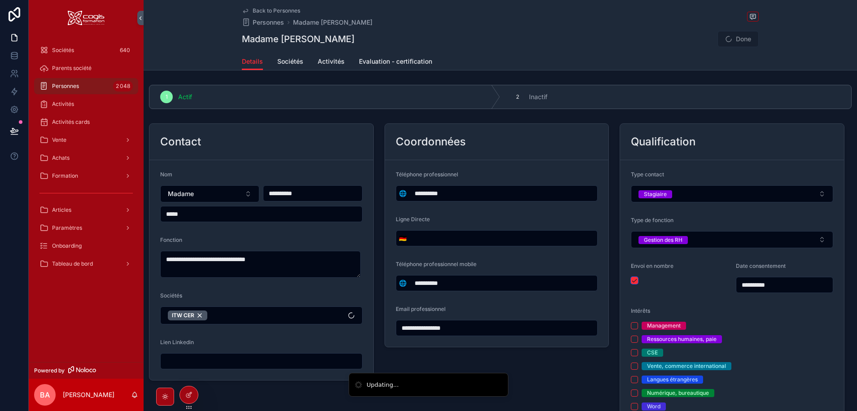
type input "**********"
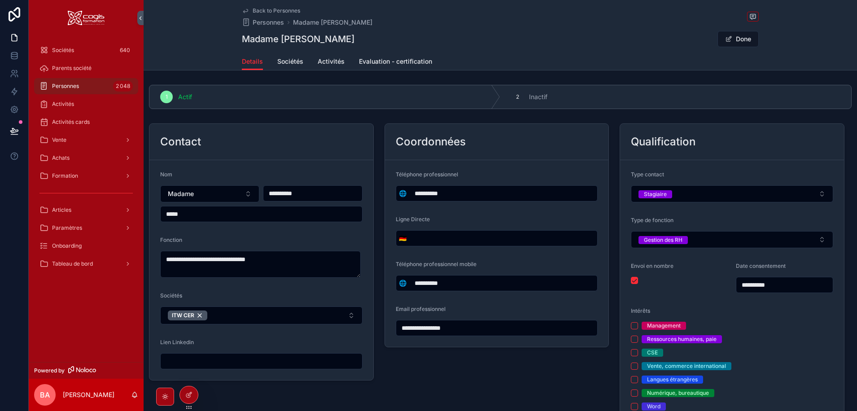
click at [731, 38] on button "Done" at bounding box center [738, 39] width 41 height 16
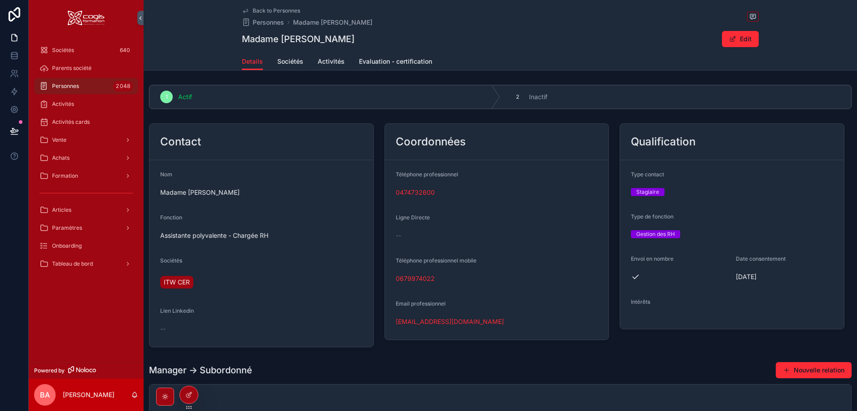
click at [260, 10] on span "Back to Personnes" at bounding box center [277, 10] width 48 height 7
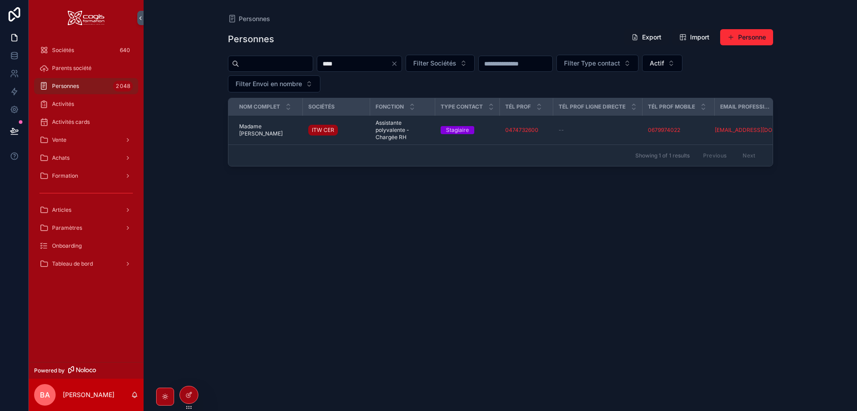
drag, startPoint x: 362, startPoint y: 64, endPoint x: 330, endPoint y: 64, distance: 31.9
click at [330, 64] on div "**** Filter Sociétés Filter Type contact Actif Filter Envoi en nombre" at bounding box center [500, 74] width 545 height 38
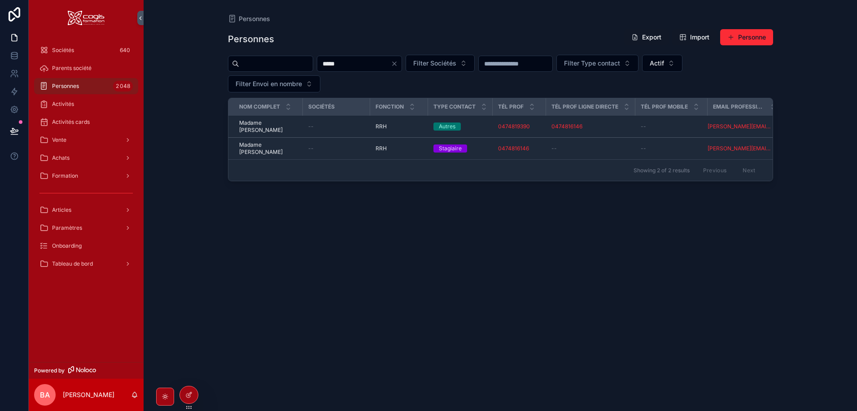
type input "*****"
click at [260, 125] on span "Madame Caroline LAVIROTTE" at bounding box center [268, 126] width 58 height 14
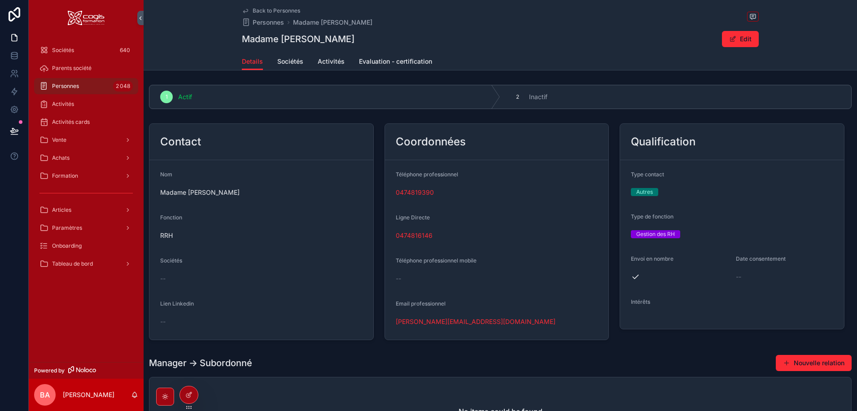
click at [270, 8] on span "Back to Personnes" at bounding box center [277, 10] width 48 height 7
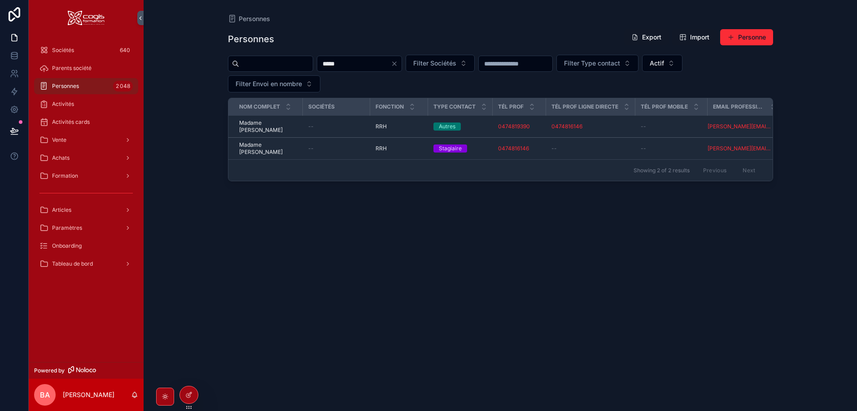
drag, startPoint x: 363, startPoint y: 63, endPoint x: 323, endPoint y: 62, distance: 40.0
click at [323, 62] on div "***** Filter Sociétés Filter Type contact Actif Filter Envoi en nombre" at bounding box center [500, 74] width 545 height 38
type input "*"
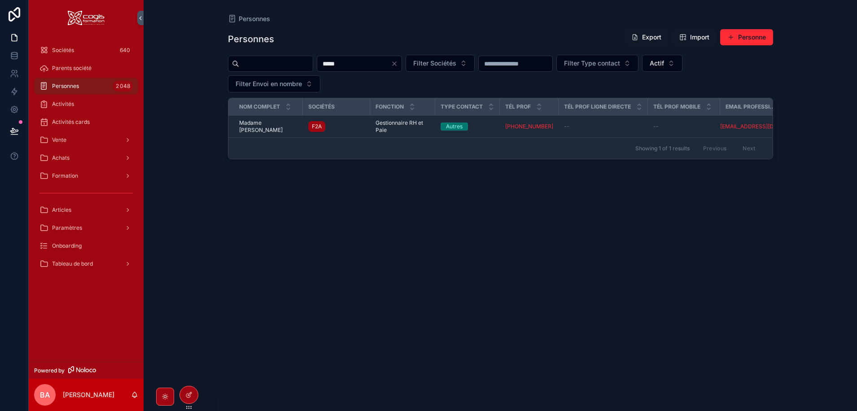
type input "*****"
click at [245, 126] on span "Madame Steffie CHALUMEAU" at bounding box center [268, 126] width 58 height 14
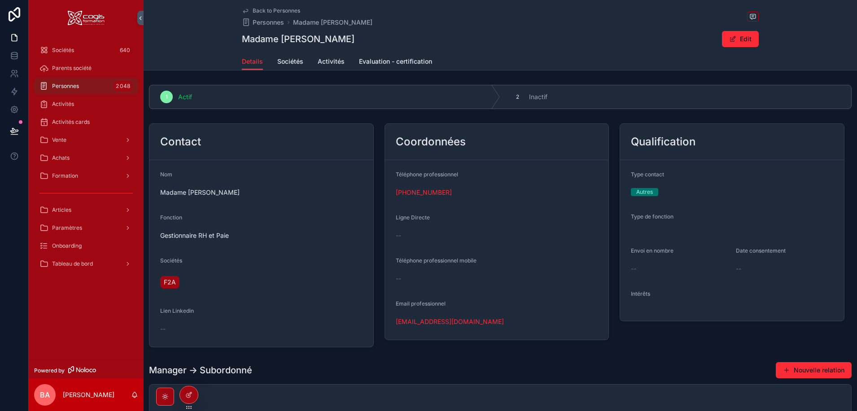
click at [740, 38] on button "Edit" at bounding box center [740, 39] width 37 height 16
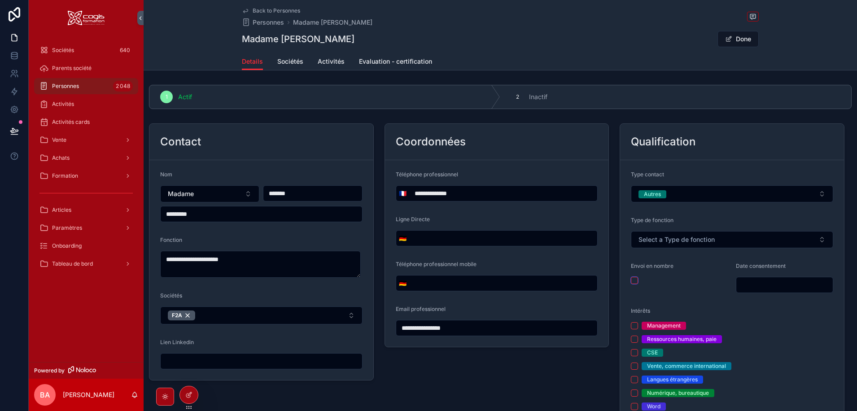
click at [633, 282] on button "scrollable content" at bounding box center [634, 280] width 7 height 7
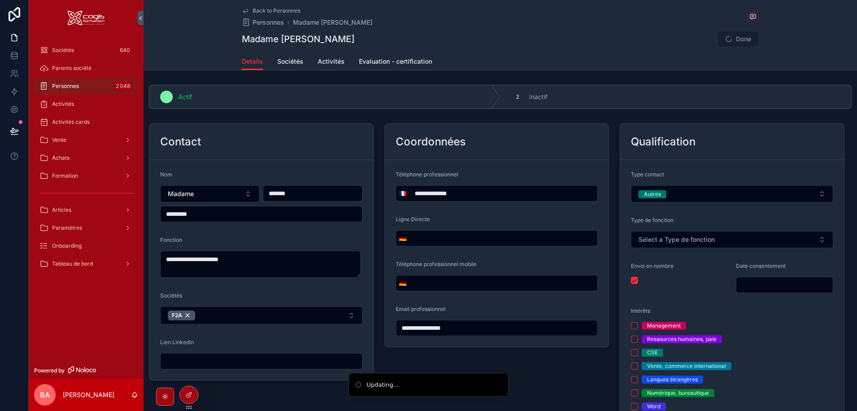
click at [741, 40] on span "Done" at bounding box center [738, 39] width 41 height 16
type input "**********"
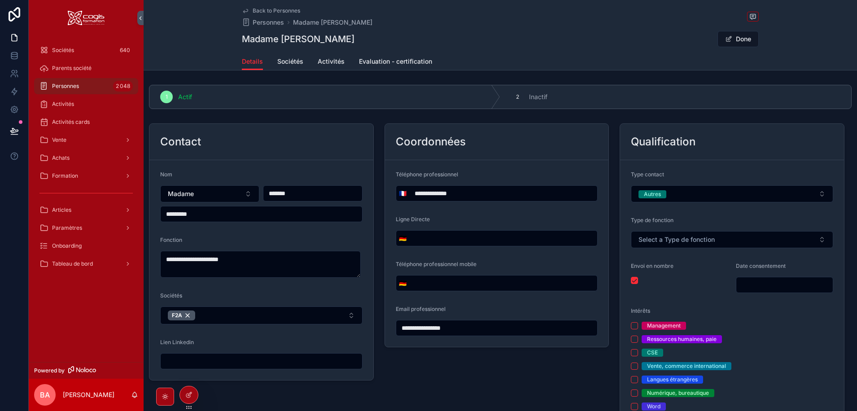
click at [616, 59] on div "Details Sociétés Activités Evaluation - certification" at bounding box center [500, 61] width 517 height 17
click at [740, 37] on button "Done" at bounding box center [738, 39] width 41 height 16
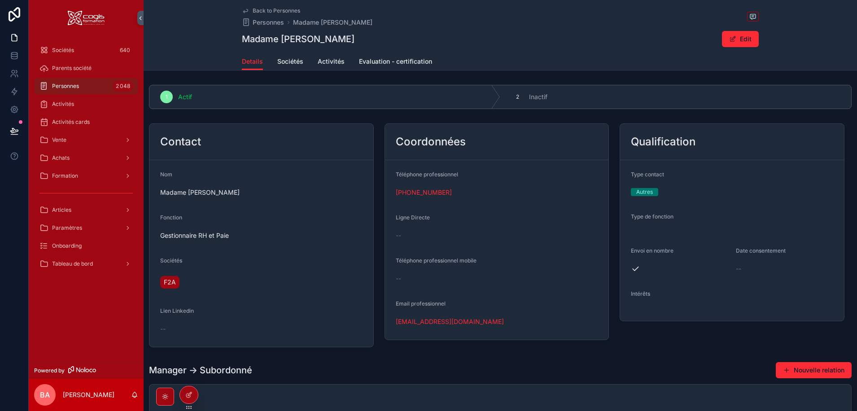
click at [210, 32] on div "Back to Personnes Personnes Madame Steffie CHALUMEAU Madame Steffie CHALUMEAU E…" at bounding box center [501, 35] width 714 height 70
click at [70, 266] on span "Tableau de bord" at bounding box center [72, 263] width 41 height 7
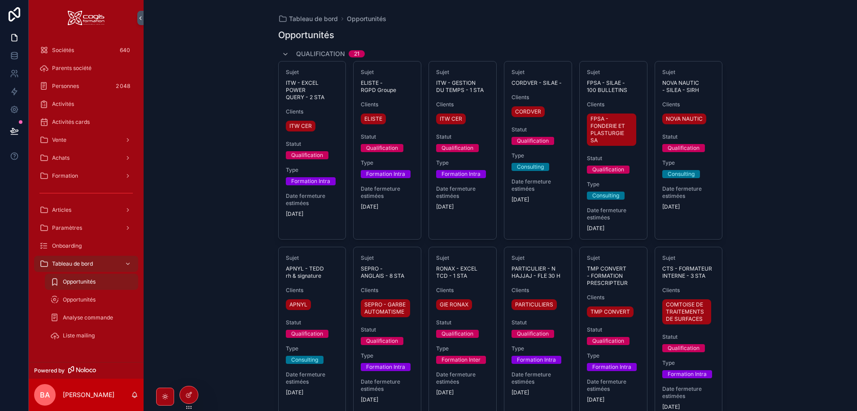
click at [75, 336] on span "Liste mailing" at bounding box center [79, 335] width 32 height 7
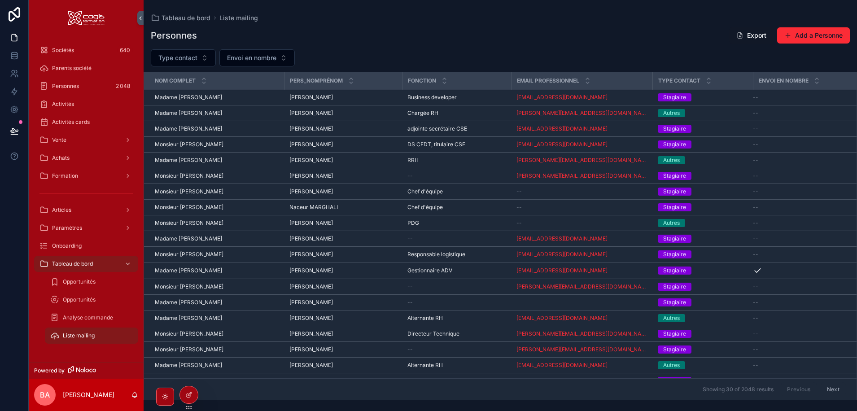
click at [199, 58] on button "Type contact" at bounding box center [183, 57] width 65 height 17
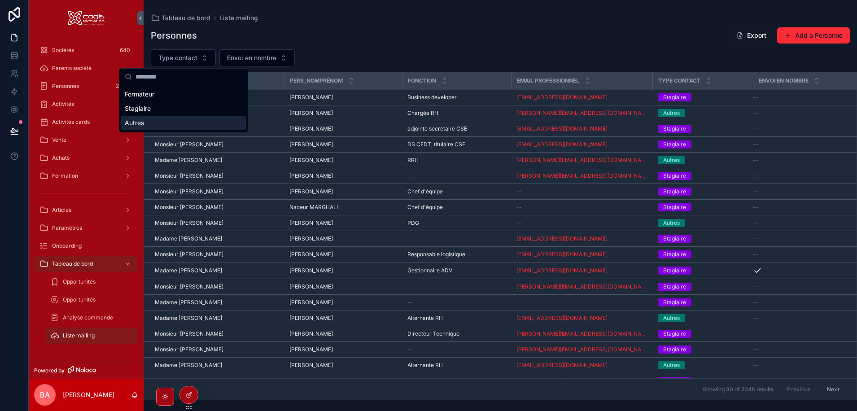
click at [132, 123] on div "Autres" at bounding box center [183, 123] width 125 height 14
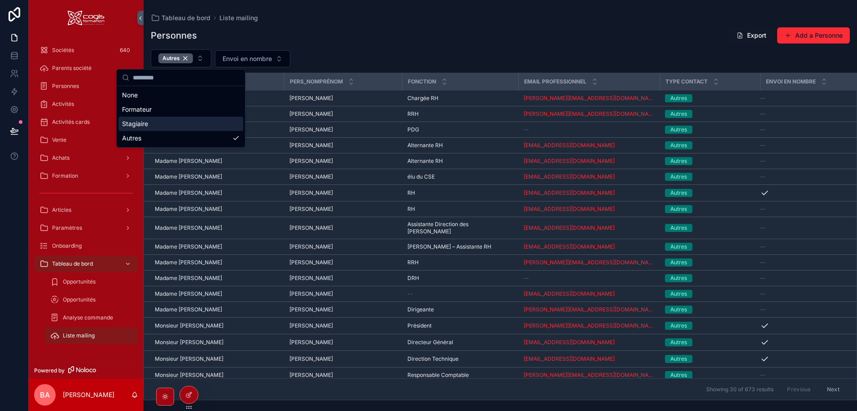
click at [340, 27] on div "Personnes Export Add a Personne" at bounding box center [500, 35] width 699 height 17
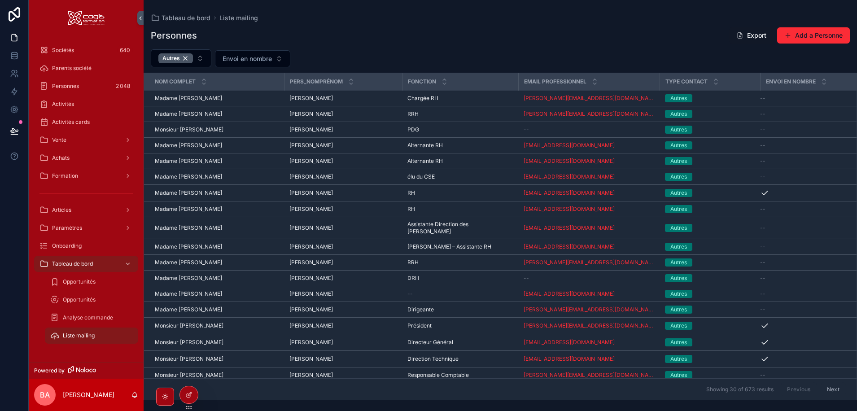
click at [742, 34] on span "scrollable content" at bounding box center [739, 35] width 7 height 7
click at [79, 52] on div "Sociétés 640" at bounding box center [85, 50] width 93 height 14
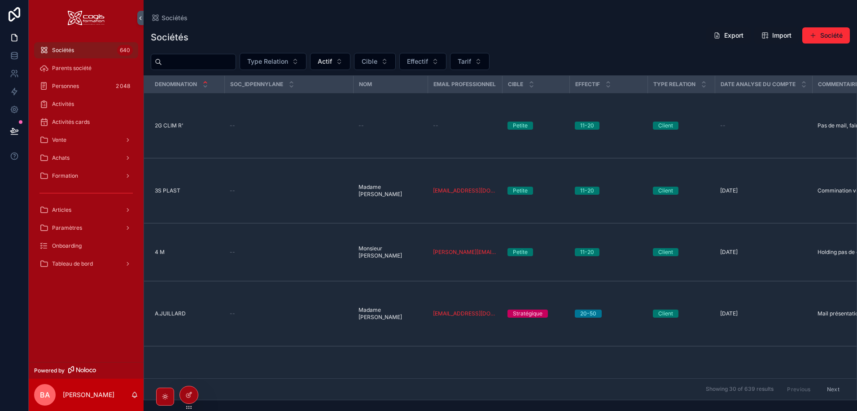
click at [62, 259] on div "Tableau de bord" at bounding box center [85, 264] width 93 height 14
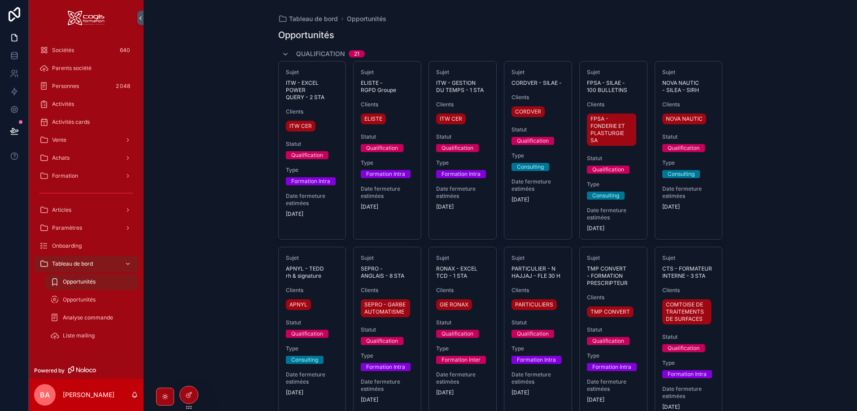
click at [77, 334] on span "Liste mailing" at bounding box center [79, 335] width 32 height 7
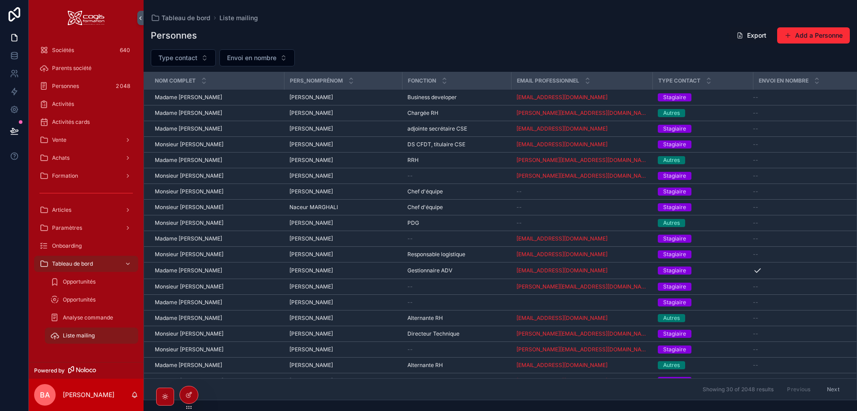
drag, startPoint x: 73, startPoint y: 87, endPoint x: 139, endPoint y: 98, distance: 66.9
click at [72, 87] on span "Personnes" at bounding box center [65, 86] width 27 height 7
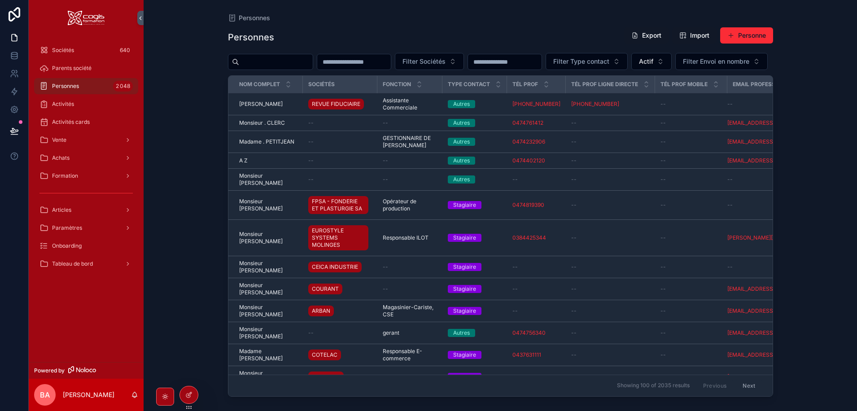
click at [285, 65] on input "scrollable content" at bounding box center [276, 62] width 74 height 13
click at [364, 63] on input "scrollable content" at bounding box center [354, 62] width 74 height 13
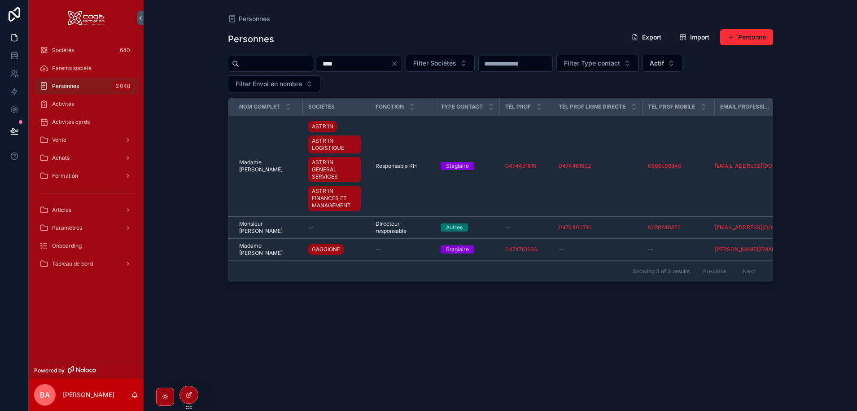
type input "****"
click at [279, 147] on td "Madame Alexandra LHOMME Madame Alexandra LHOMME" at bounding box center [265, 166] width 75 height 101
click at [256, 166] on span "Madame Alexandra LHOMME" at bounding box center [268, 166] width 58 height 14
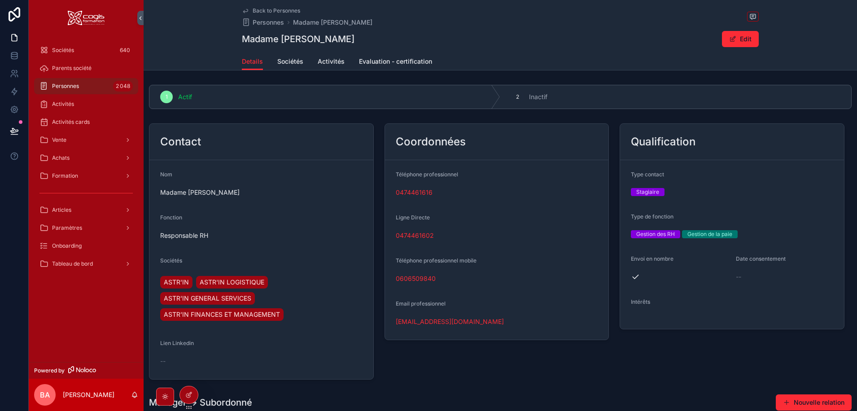
click at [663, 189] on div "Stagiaire" at bounding box center [732, 192] width 202 height 8
click at [738, 36] on button "Edit" at bounding box center [740, 39] width 37 height 16
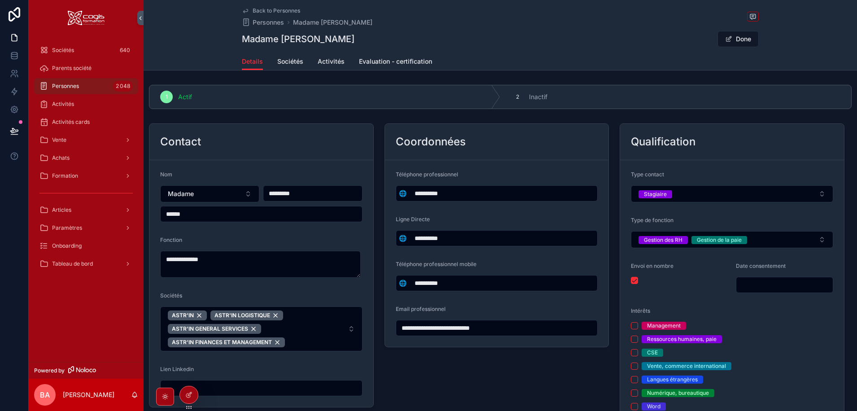
click at [815, 192] on button "Stagiaire" at bounding box center [732, 193] width 202 height 17
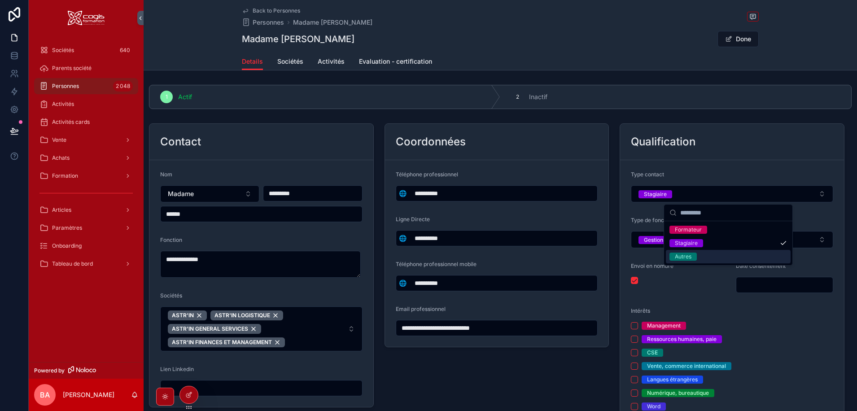
click at [696, 258] on span "Autres" at bounding box center [683, 257] width 27 height 8
type input "**********"
click at [736, 140] on div "Qualification" at bounding box center [732, 142] width 202 height 14
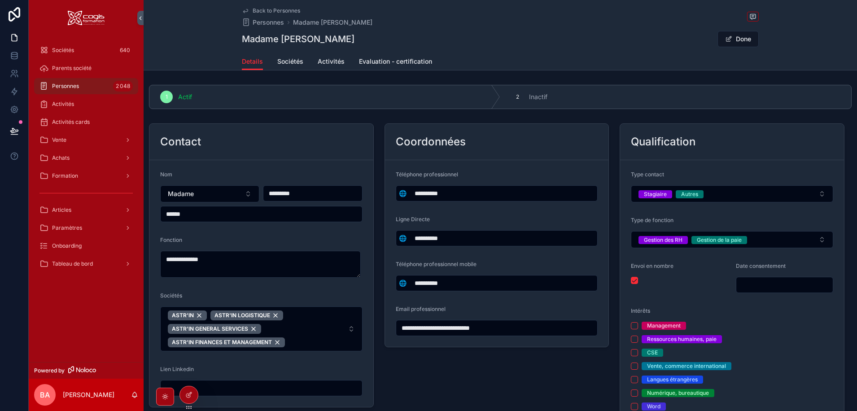
click at [740, 41] on button "Done" at bounding box center [738, 39] width 41 height 16
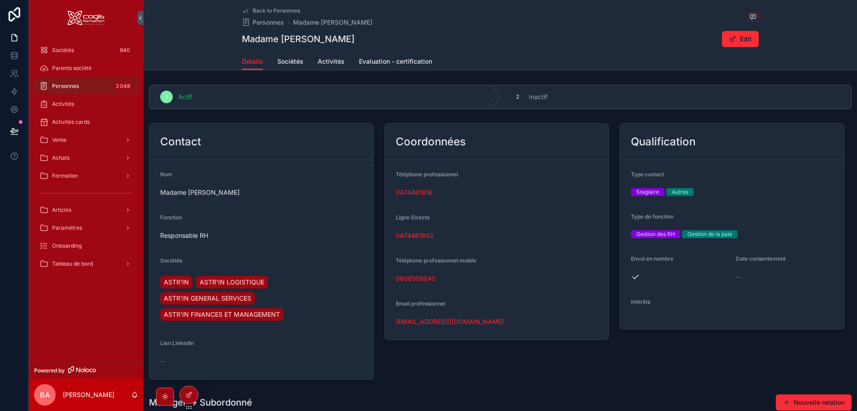
click at [703, 193] on div "Stagiaire Autres" at bounding box center [732, 192] width 202 height 8
click at [743, 39] on button "Edit" at bounding box center [740, 39] width 37 height 16
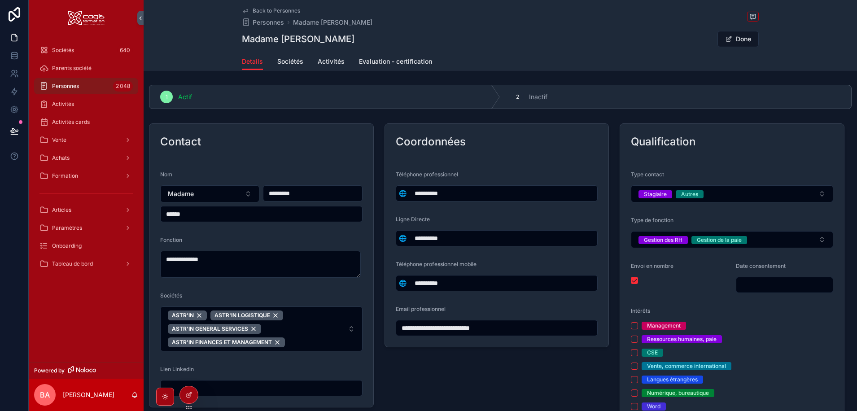
click at [743, 39] on button "Done" at bounding box center [738, 39] width 41 height 16
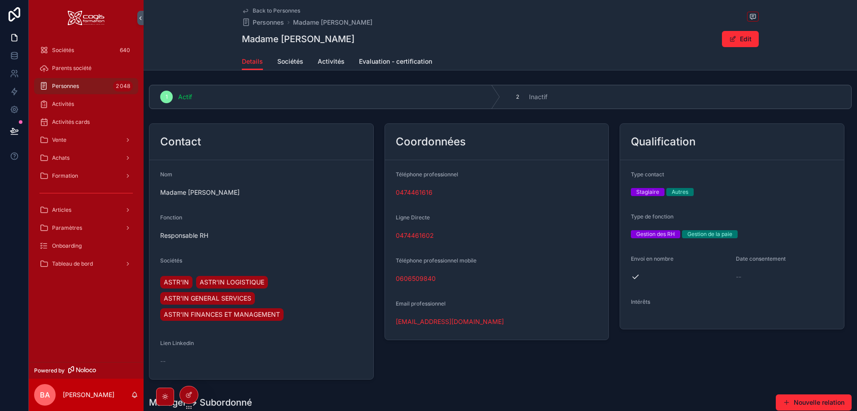
click at [74, 269] on div "Tableau de bord" at bounding box center [85, 264] width 93 height 14
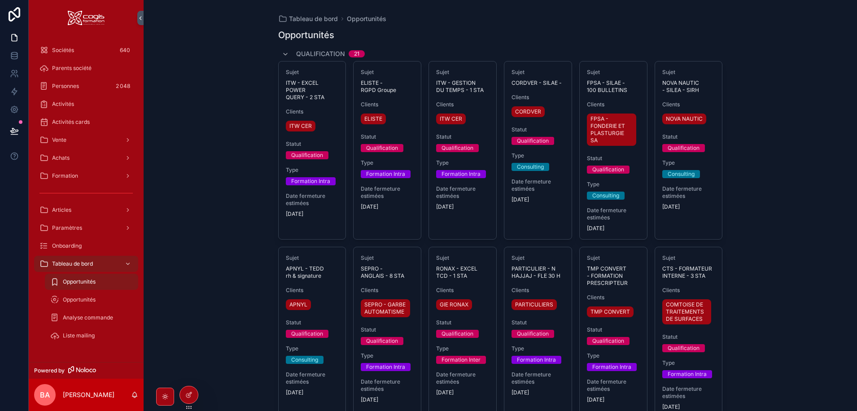
click at [78, 338] on span "Liste mailing" at bounding box center [79, 335] width 32 height 7
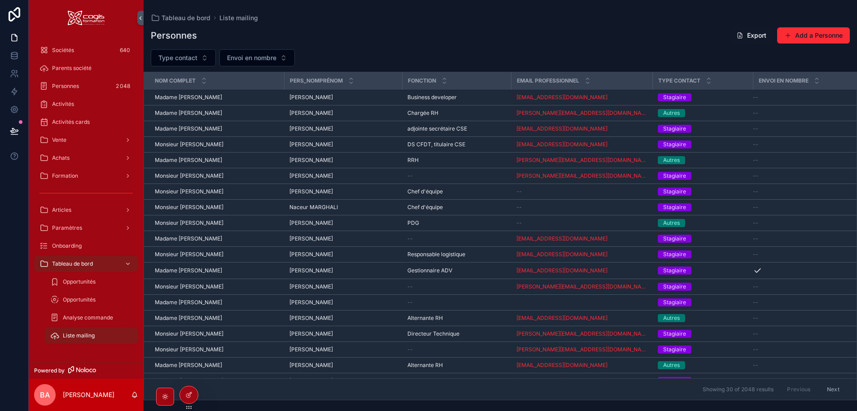
click at [198, 58] on button "Type contact" at bounding box center [183, 57] width 65 height 17
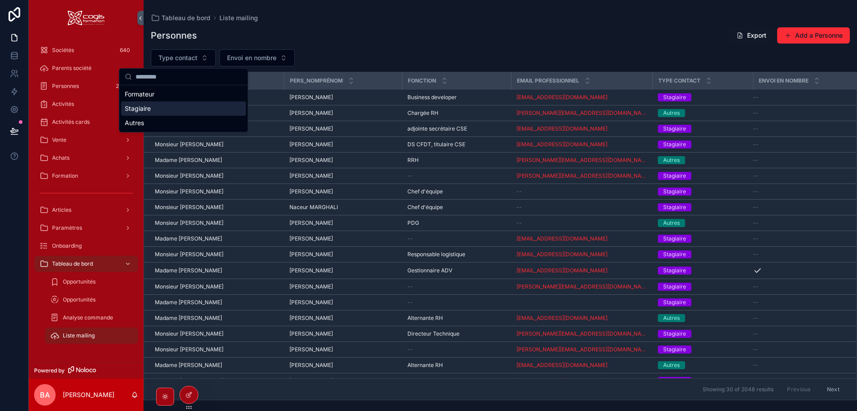
click at [140, 111] on div "Stagiaire" at bounding box center [183, 108] width 125 height 14
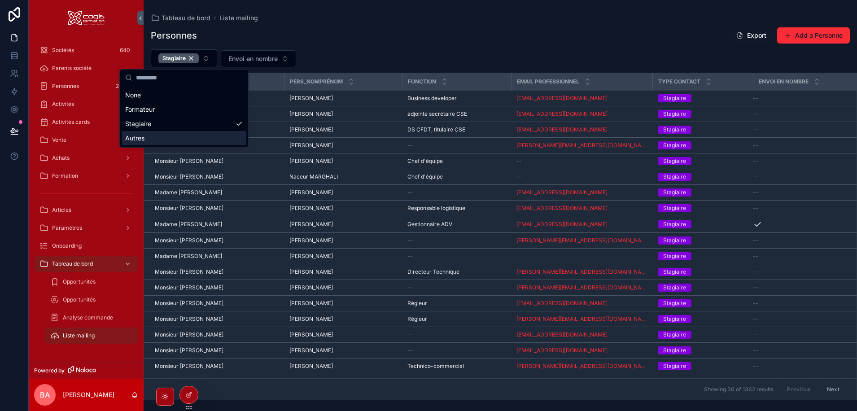
click at [138, 137] on div "Autres" at bounding box center [184, 138] width 125 height 14
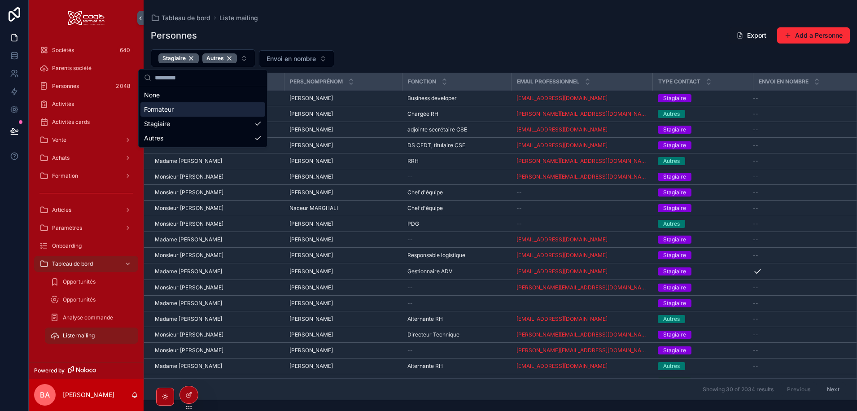
click at [396, 25] on div "Personnes Export Add a Personne Stagiaire Autres Envoi en nombre Nom complet Pe…" at bounding box center [501, 211] width 714 height 379
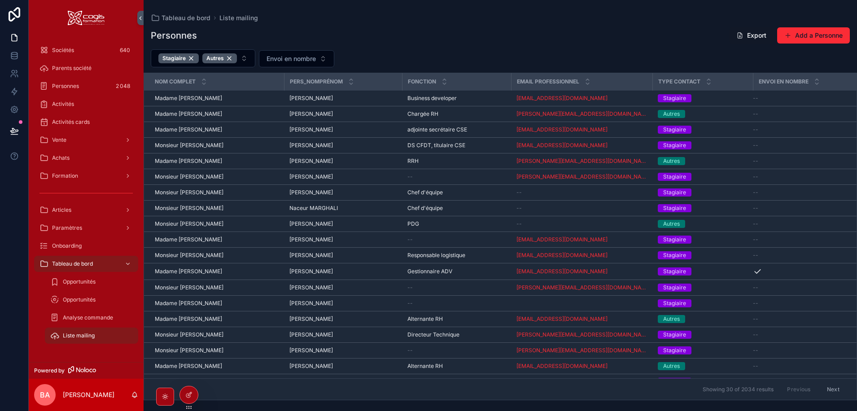
click at [316, 58] on button "Envoi en nombre" at bounding box center [296, 58] width 75 height 17
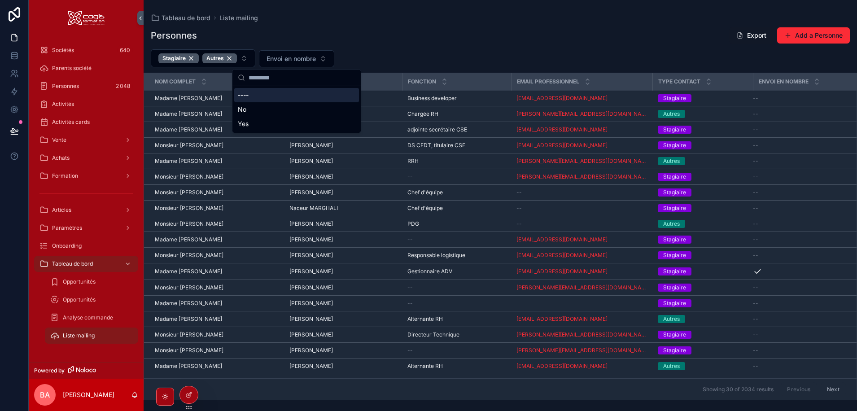
click at [316, 58] on button "Envoi en nombre" at bounding box center [296, 58] width 75 height 17
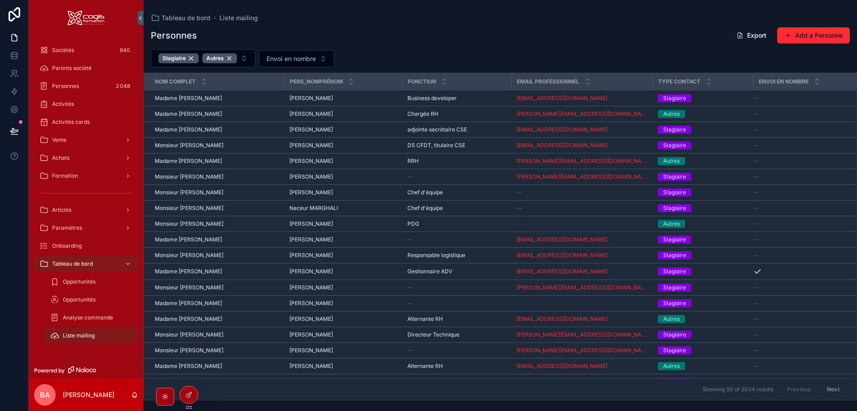
click at [755, 33] on button "Export" at bounding box center [751, 35] width 44 height 16
